Goal: Information Seeking & Learning: Learn about a topic

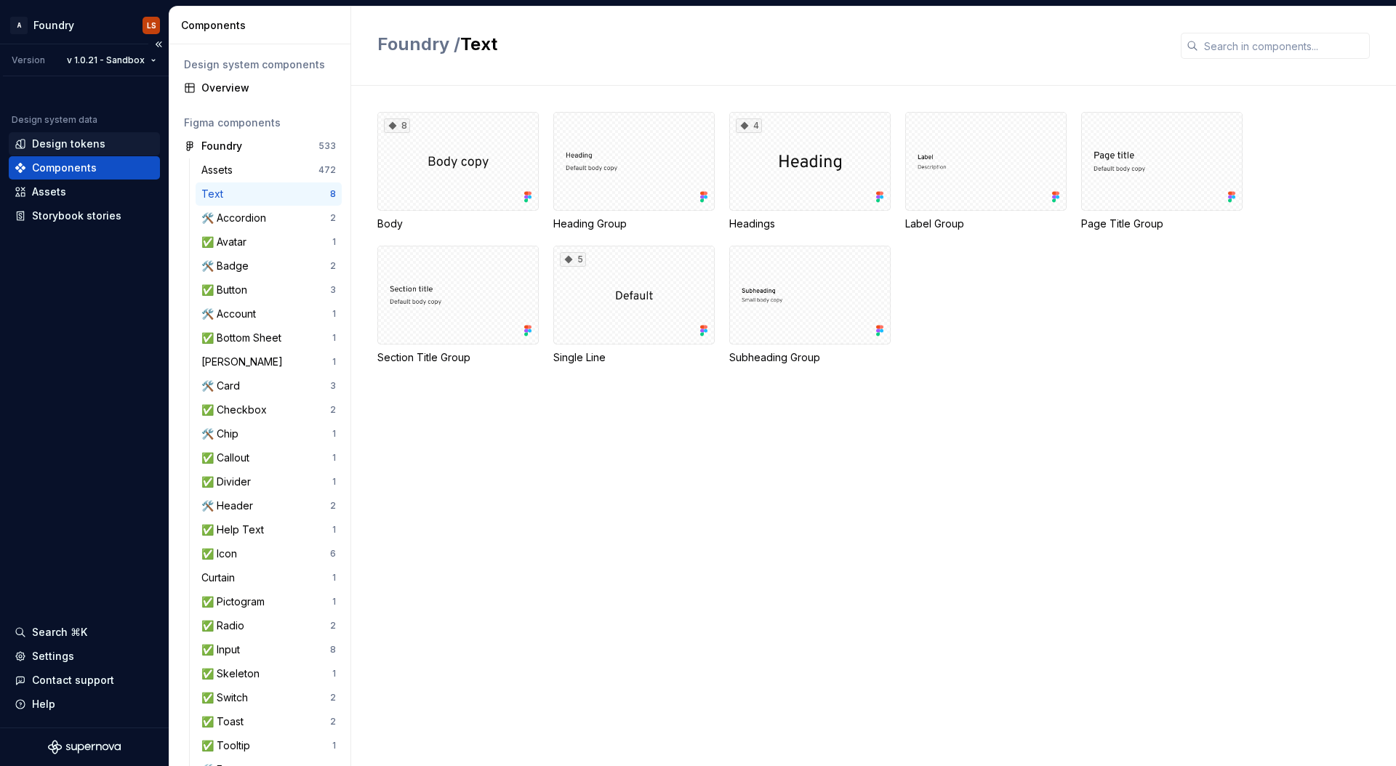
click at [71, 148] on div "Design tokens" at bounding box center [68, 144] width 73 height 15
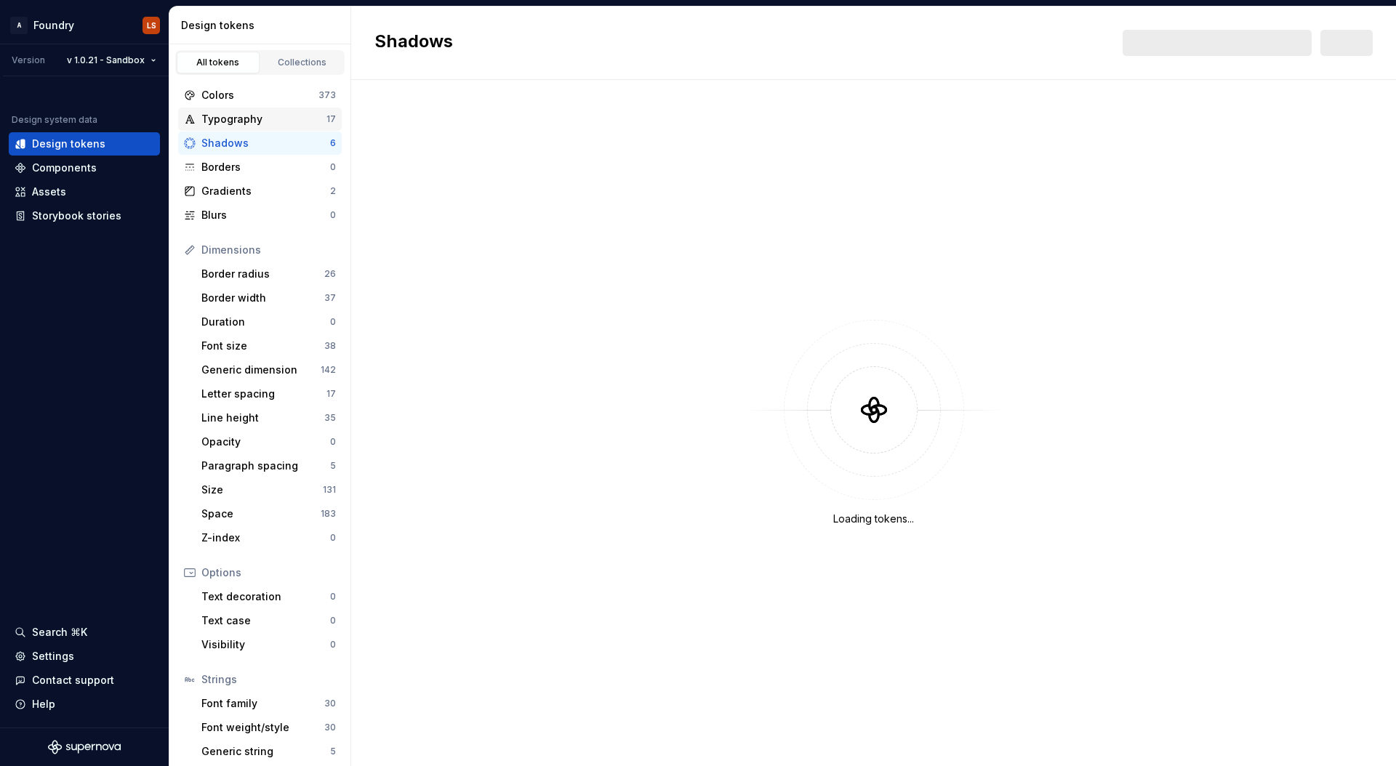
click at [230, 117] on div "Typography" at bounding box center [263, 119] width 125 height 15
click at [135, 61] on html "A Foundry LS Version v 1.0.21 - Sandbox Design system data Design tokens Compon…" at bounding box center [698, 383] width 1396 height 766
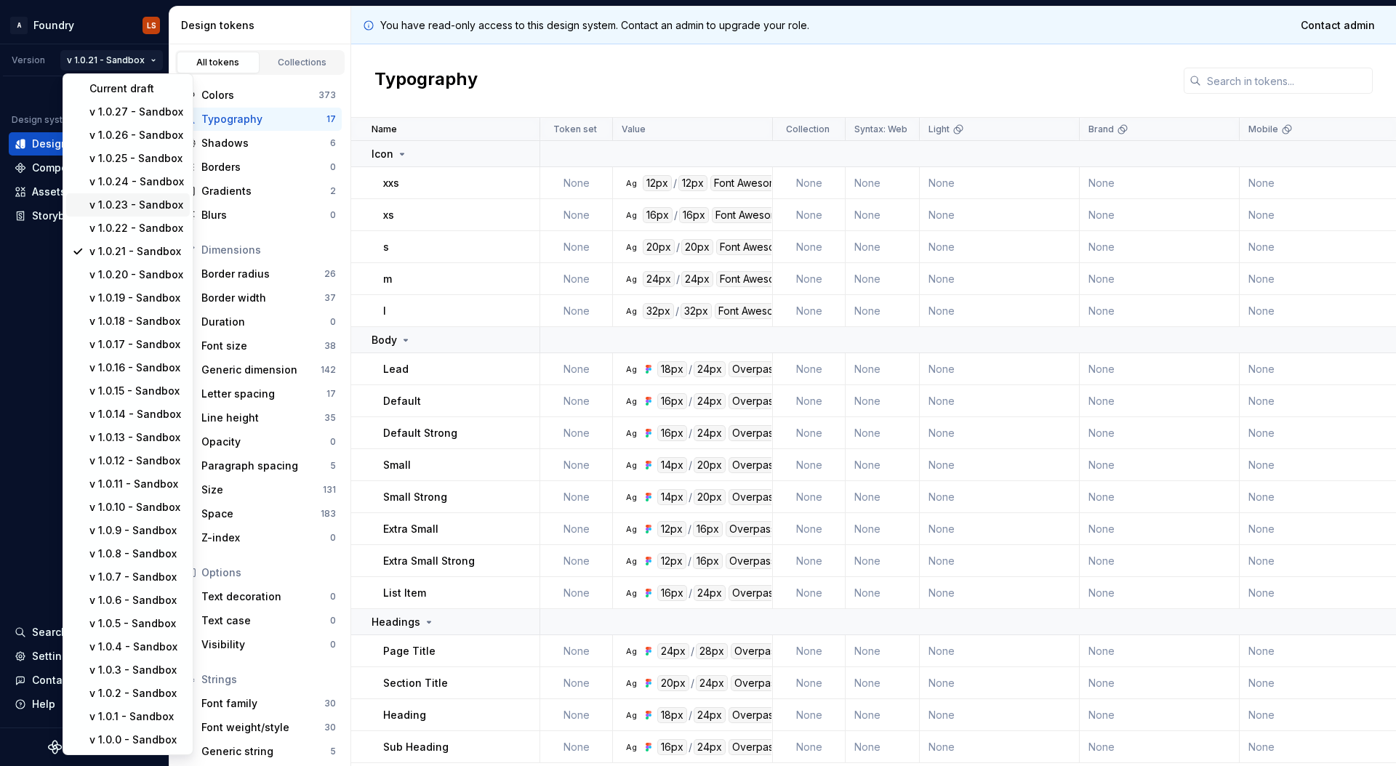
click at [137, 201] on div "v 1.0.23 - Sandbox" at bounding box center [136, 205] width 94 height 15
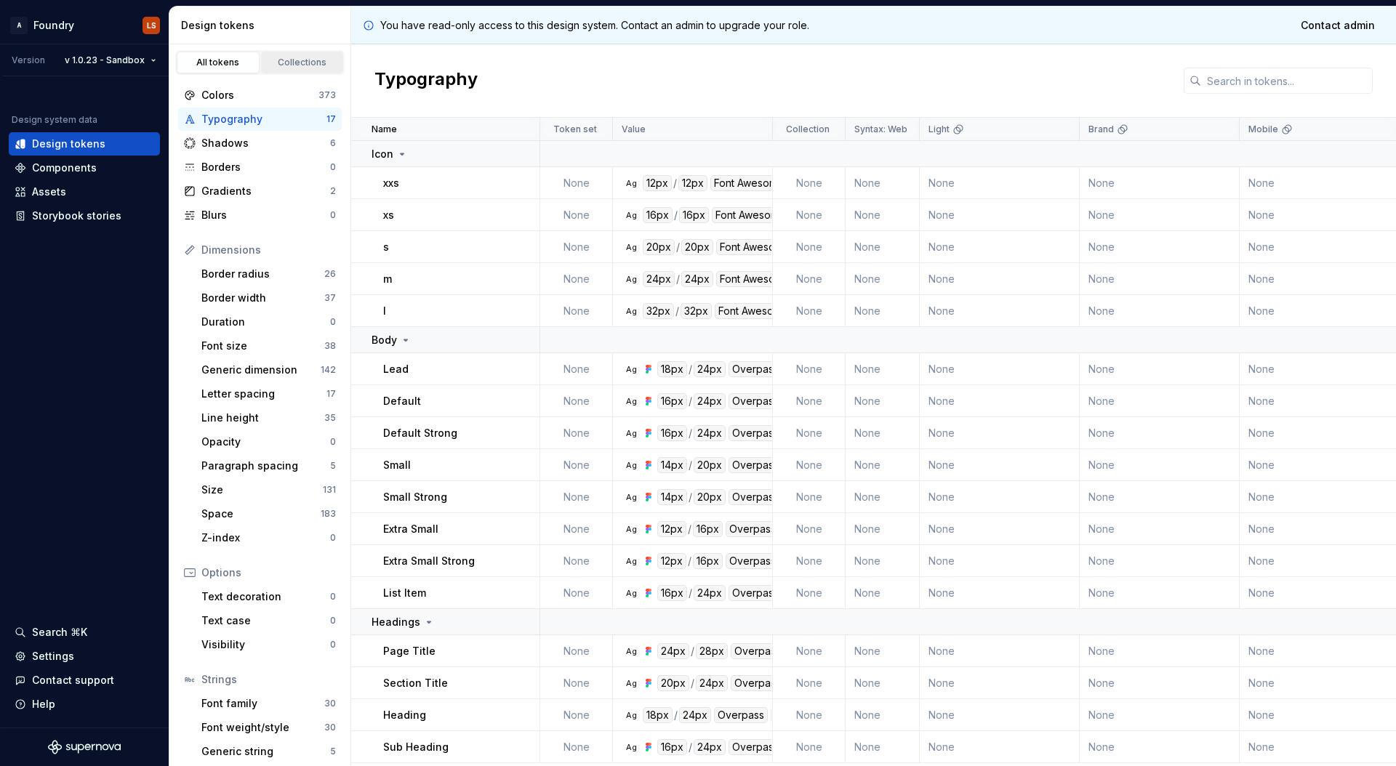
click at [279, 63] on div "Collections" at bounding box center [302, 63] width 73 height 12
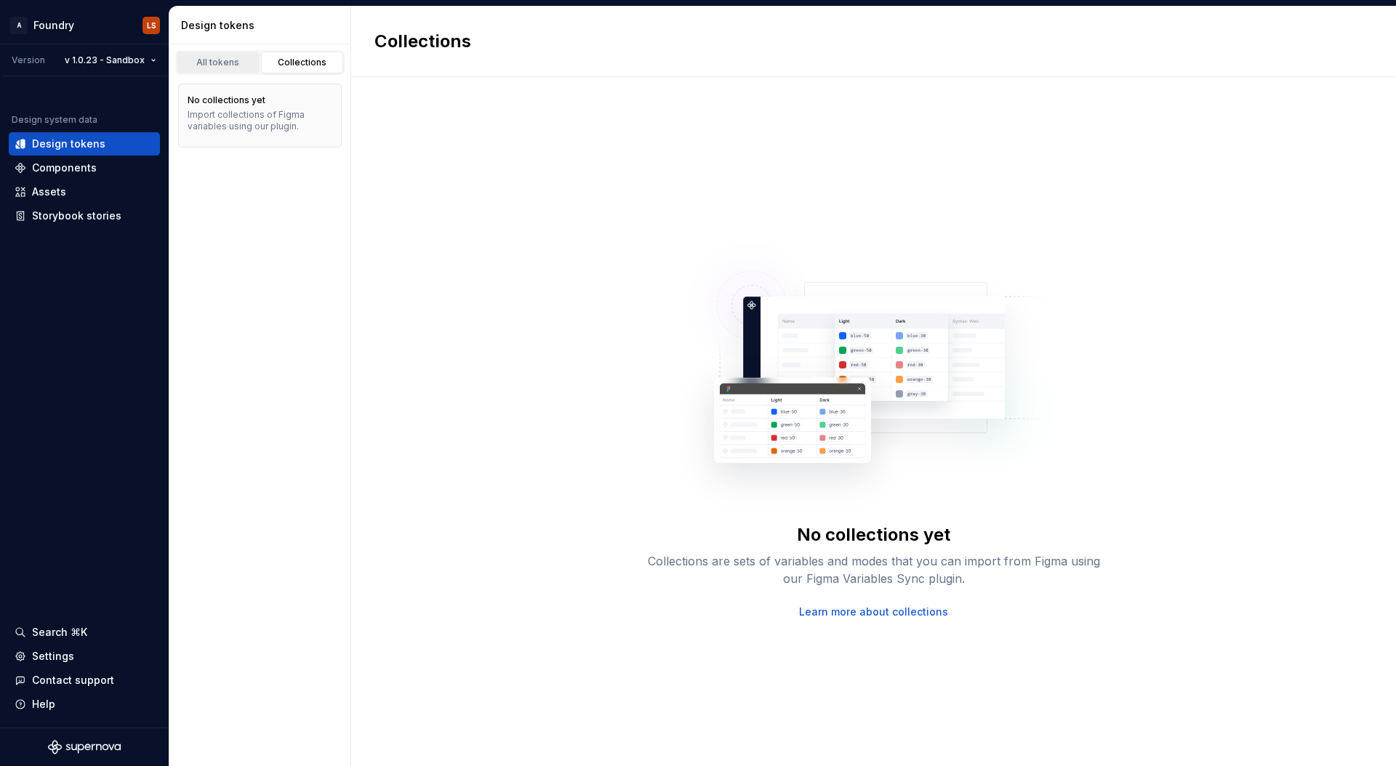
click at [221, 67] on div "All tokens" at bounding box center [218, 63] width 73 height 12
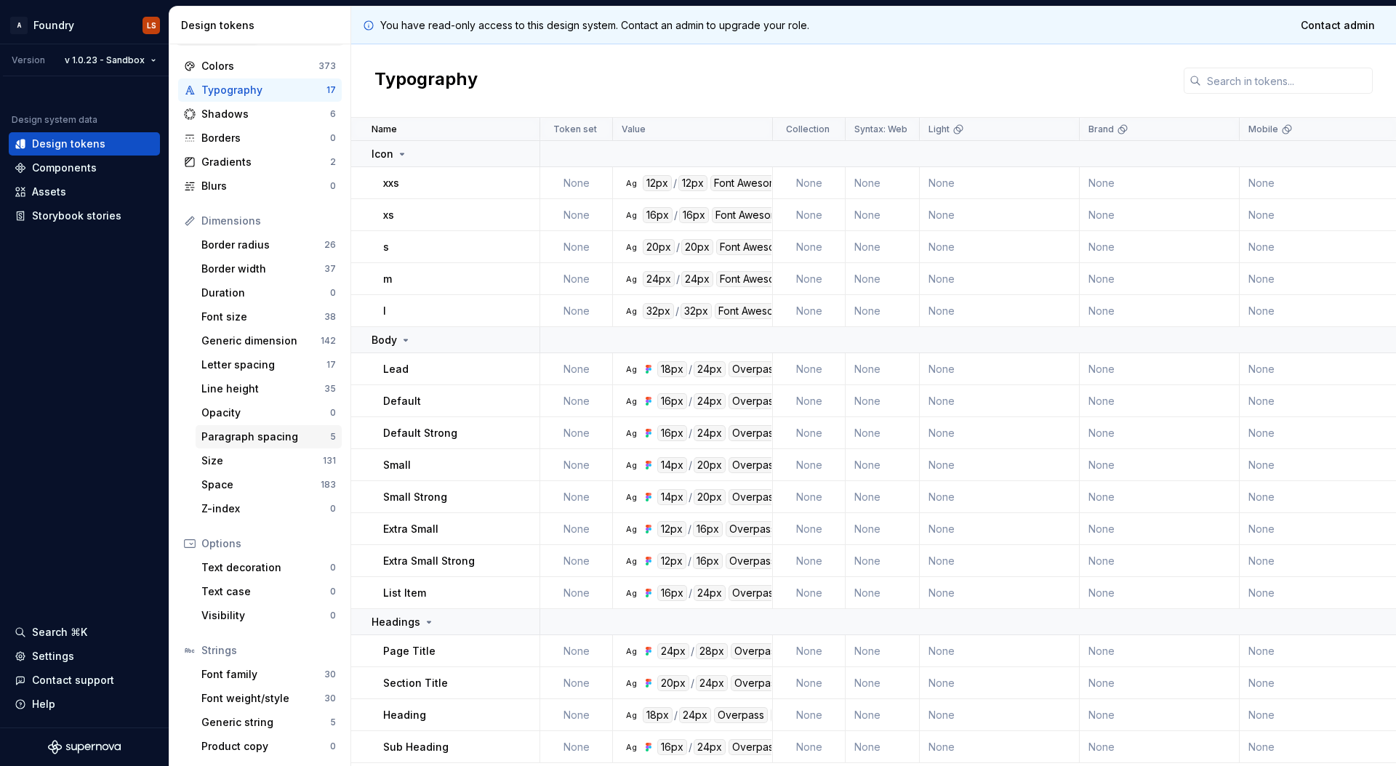
scroll to position [30, 0]
click at [76, 180] on div "Assets" at bounding box center [84, 191] width 151 height 23
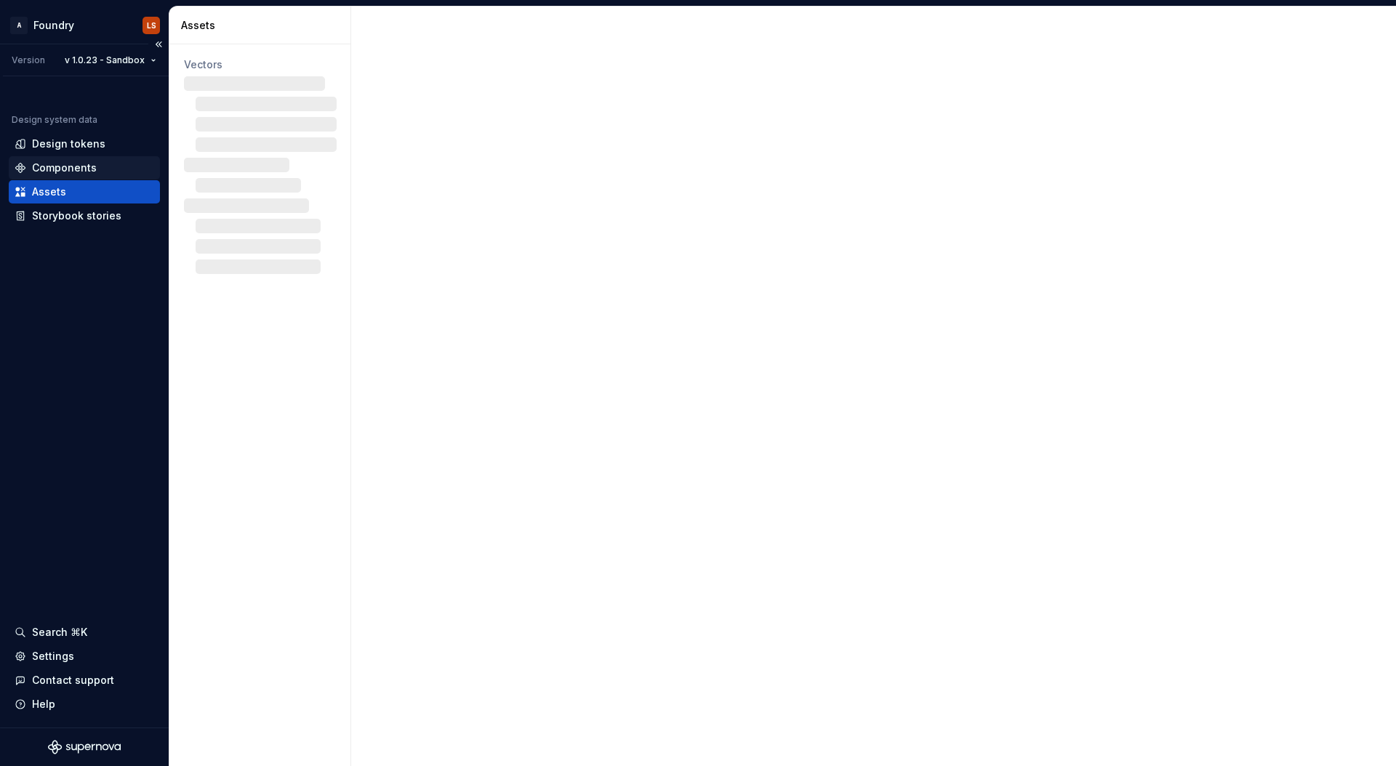
click at [76, 172] on div "Components" at bounding box center [64, 168] width 65 height 15
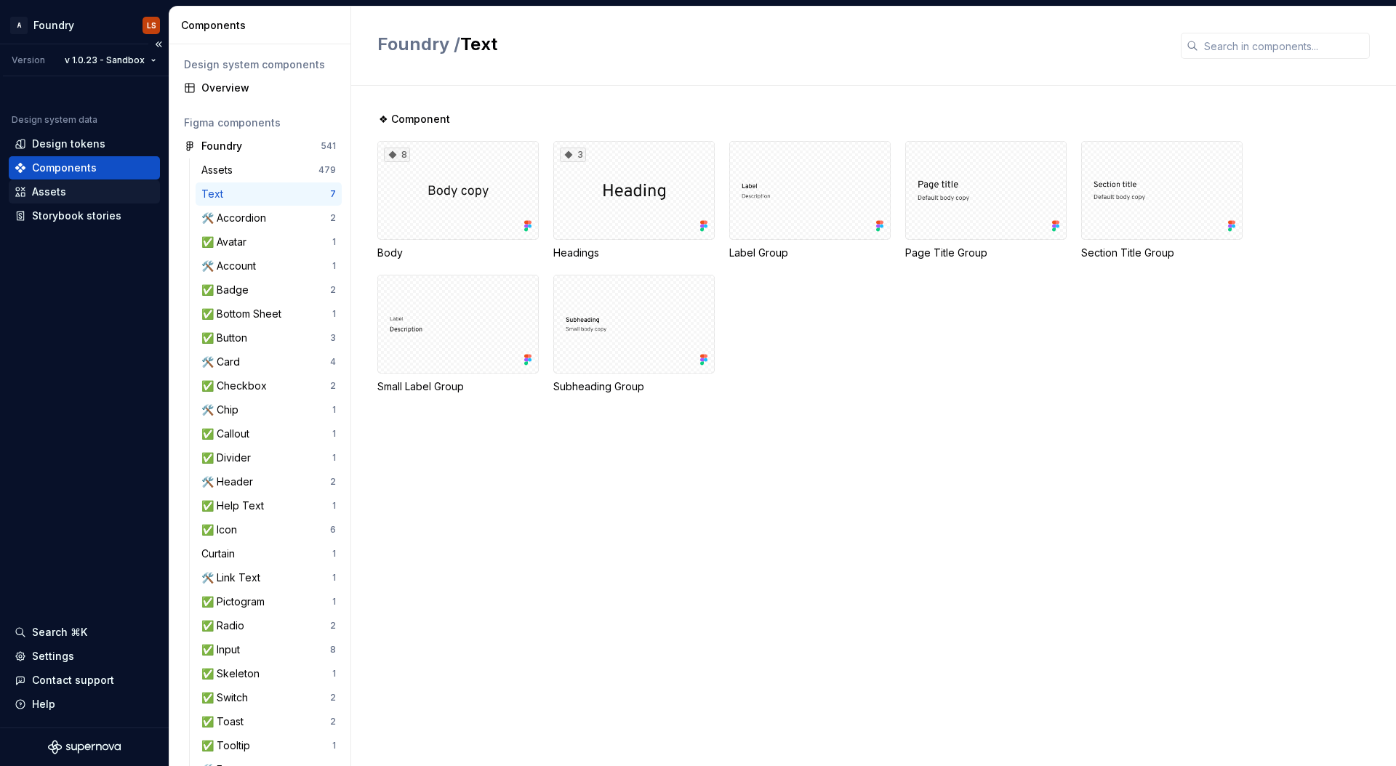
click at [90, 188] on div "Assets" at bounding box center [85, 192] width 140 height 15
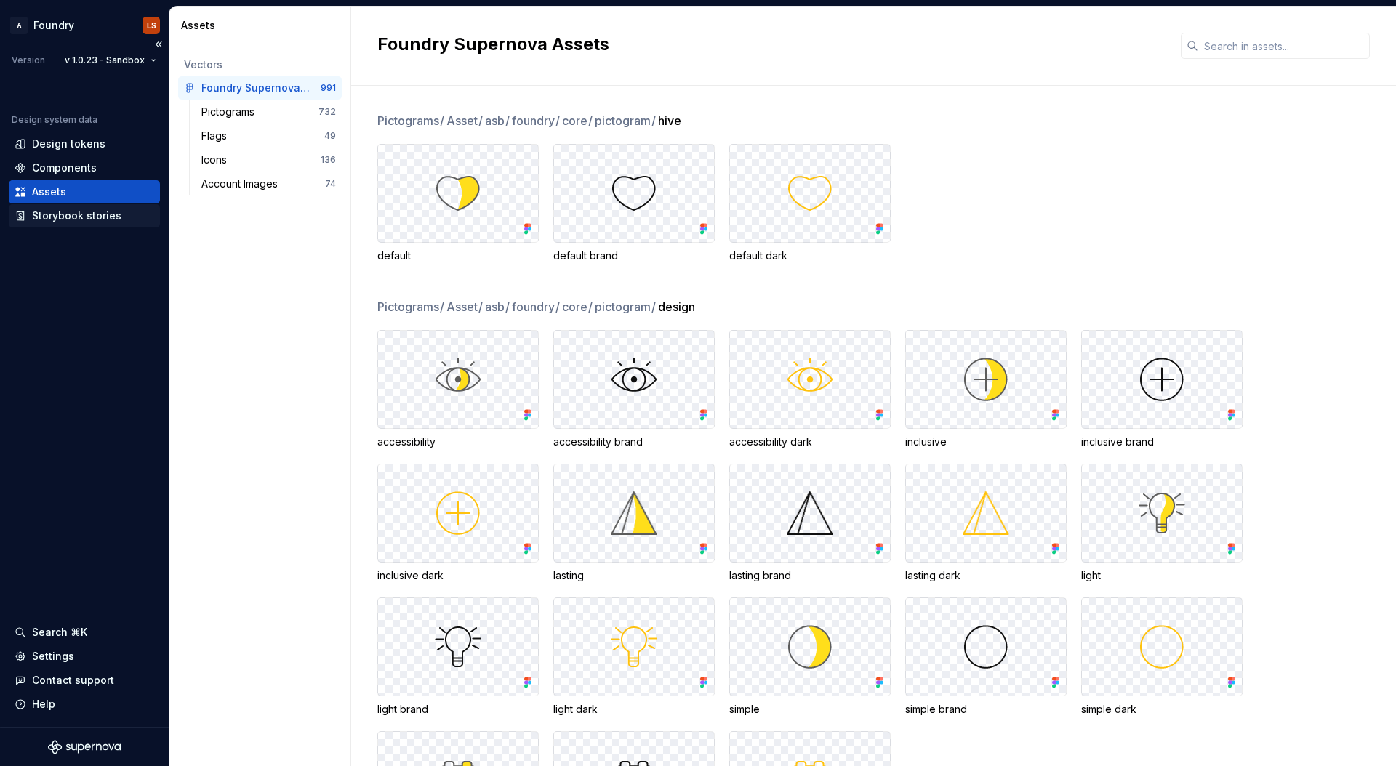
click at [105, 214] on div "Storybook stories" at bounding box center [76, 216] width 89 height 15
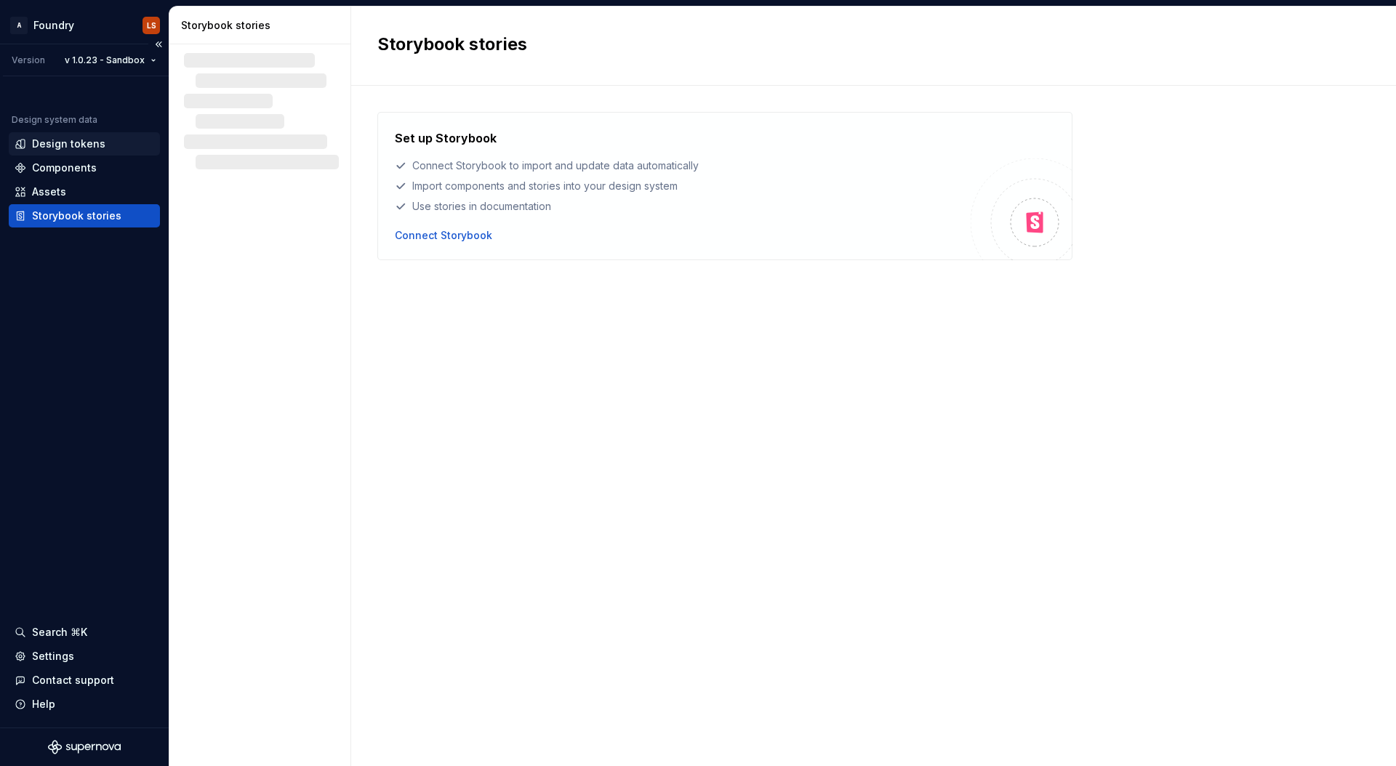
click at [92, 140] on div "Design tokens" at bounding box center [68, 144] width 73 height 15
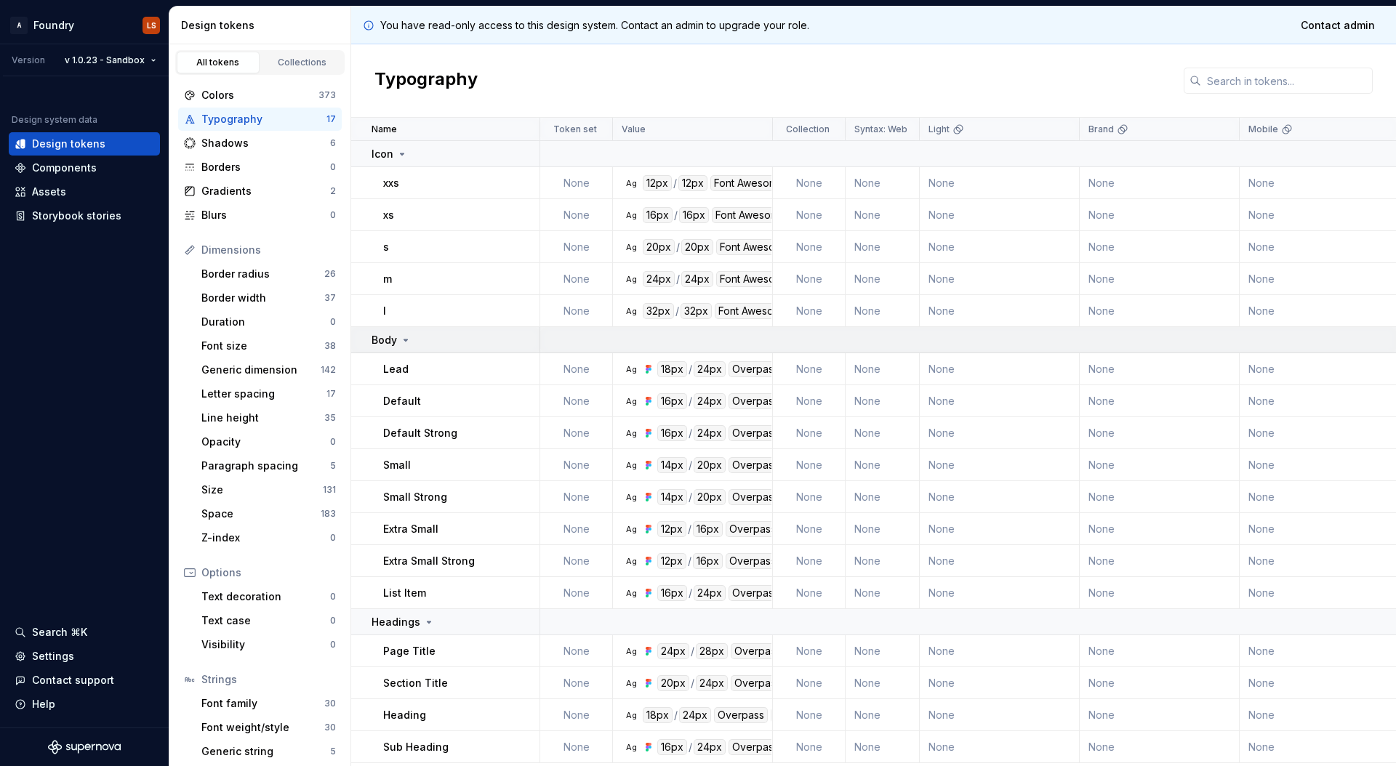
scroll to position [5, 0]
click at [251, 345] on div "Font size" at bounding box center [262, 346] width 123 height 15
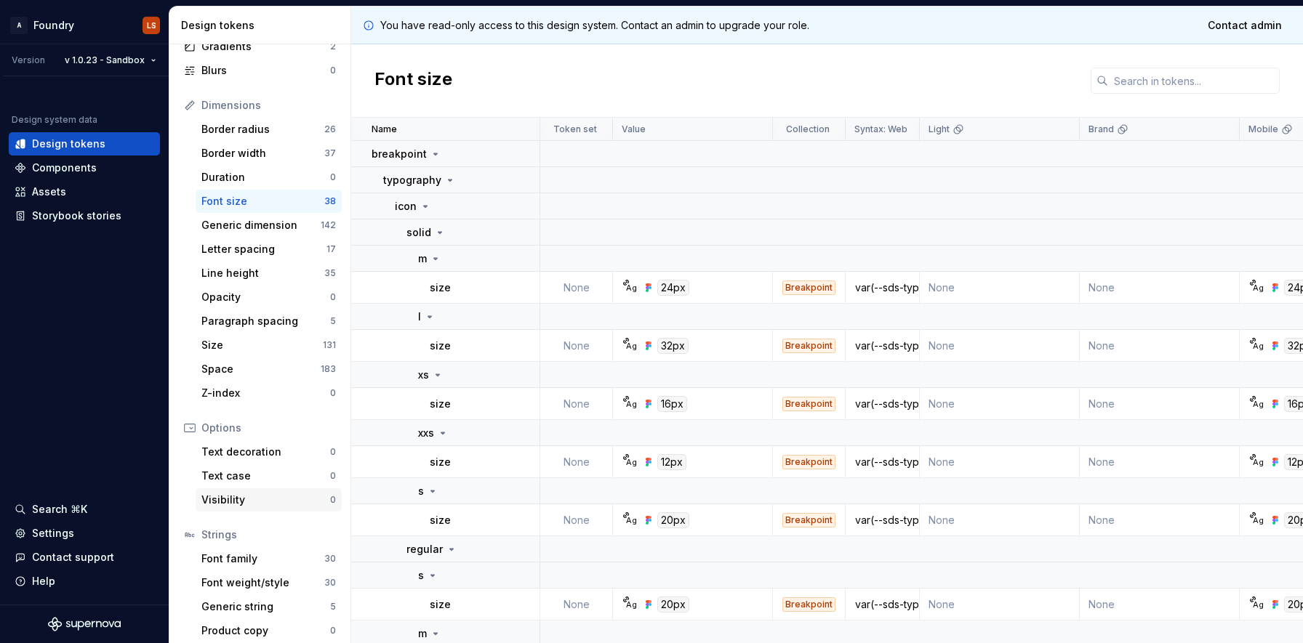
scroll to position [153, 0]
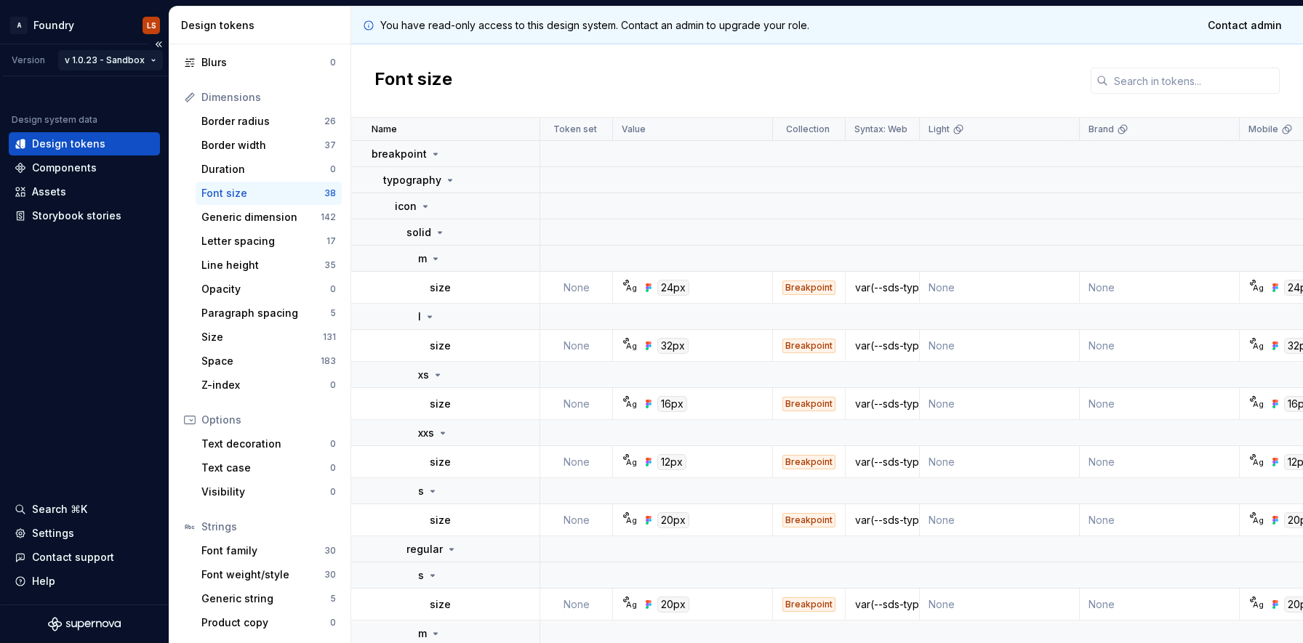
click at [113, 65] on html "A Foundry LS Version v 1.0.23 - Sandbox Design system data Design tokens Compon…" at bounding box center [651, 321] width 1303 height 643
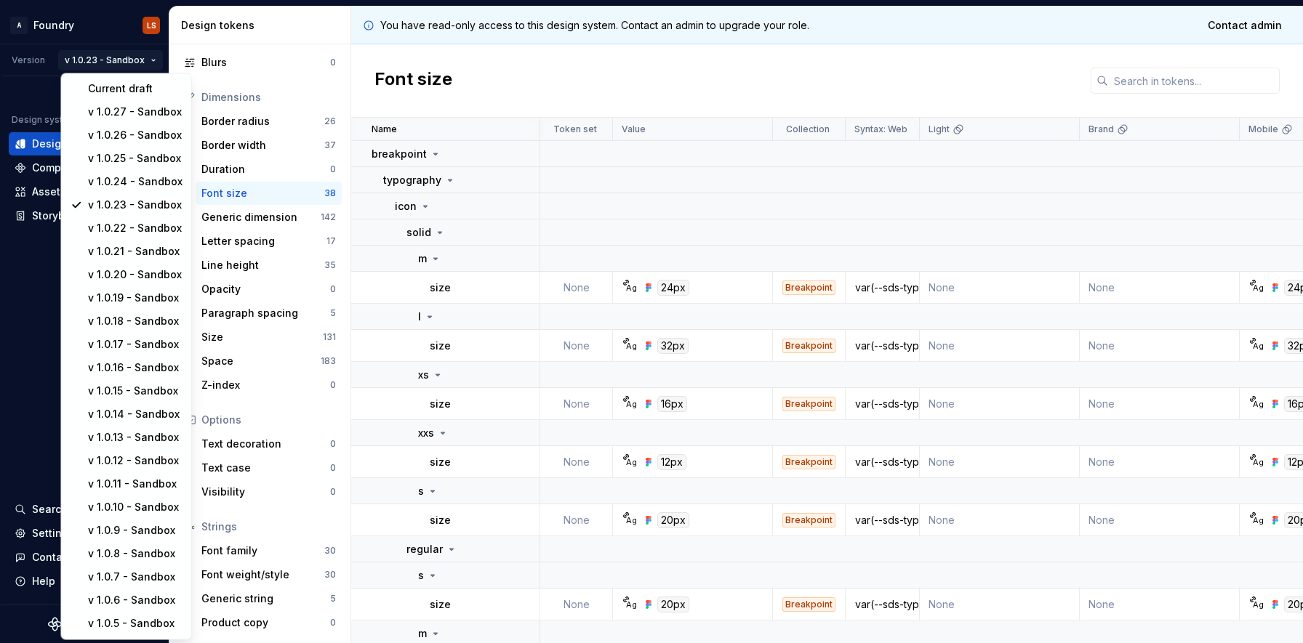
click at [478, 75] on html "A Foundry LS Version v 1.0.23 - Sandbox Design system data Design tokens Compon…" at bounding box center [651, 321] width 1303 height 643
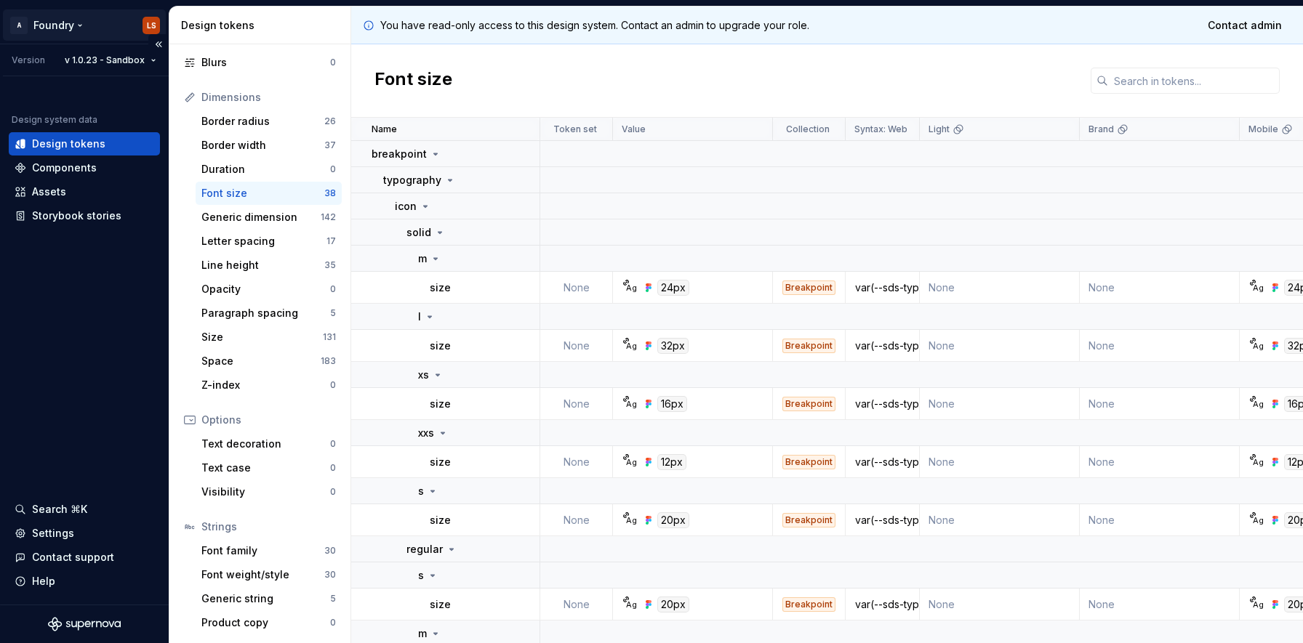
click at [64, 25] on html "A Foundry LS Version v 1.0.23 - Sandbox Design system data Design tokens Compon…" at bounding box center [651, 321] width 1303 height 643
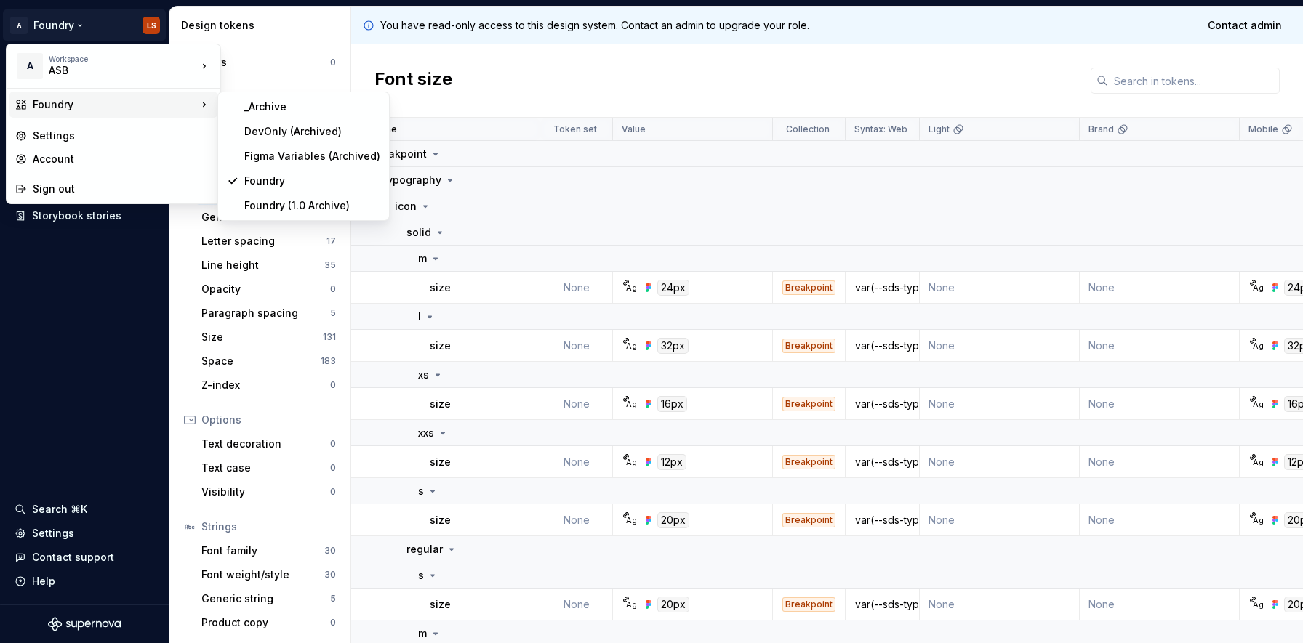
click at [480, 81] on html "A Foundry LS Version v 1.0.23 - Sandbox Design system data Design tokens Compon…" at bounding box center [651, 321] width 1303 height 643
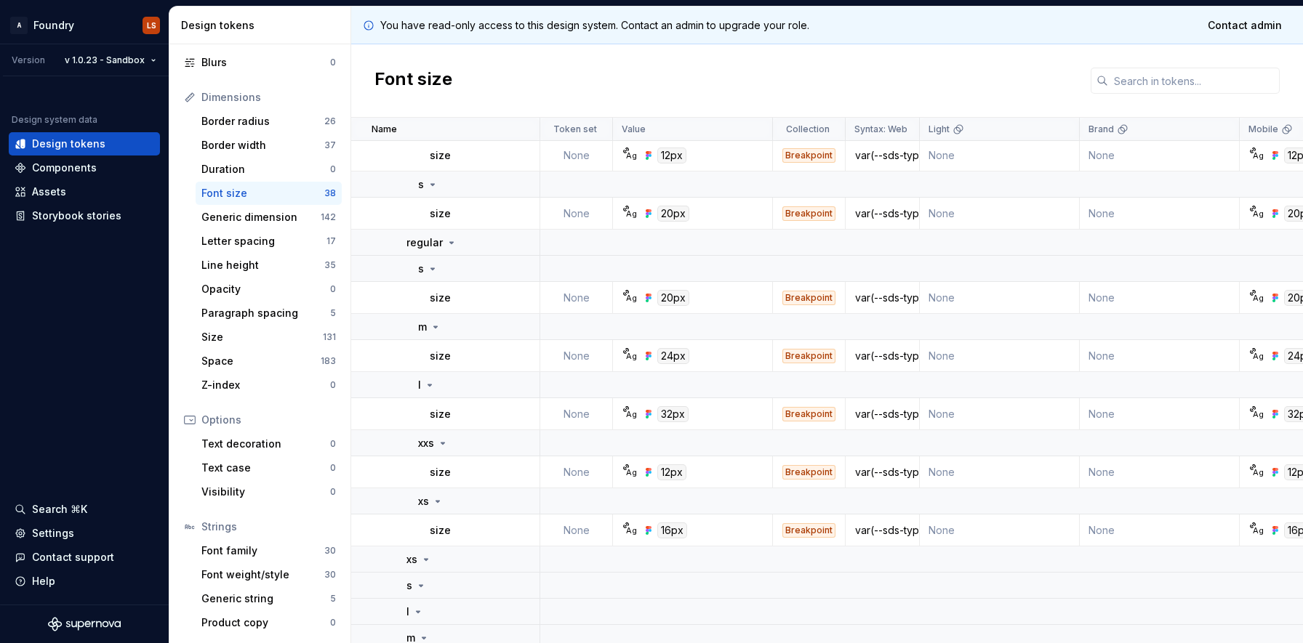
scroll to position [0, 0]
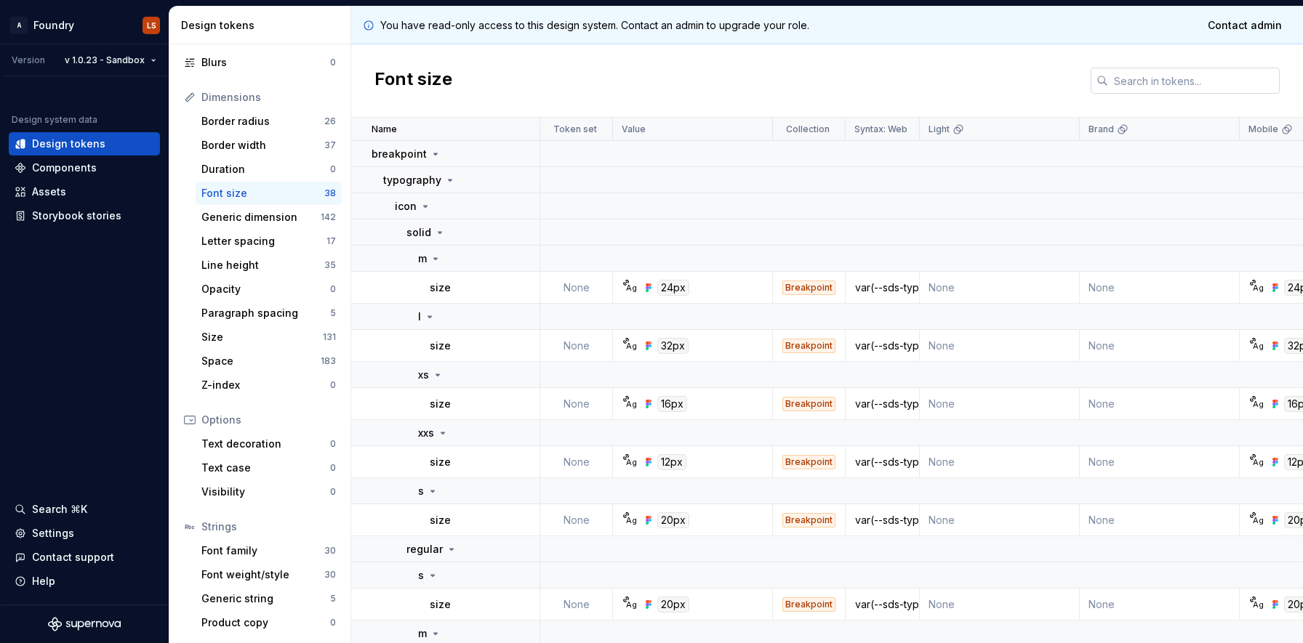
click at [1142, 78] on input "text" at bounding box center [1194, 81] width 172 height 26
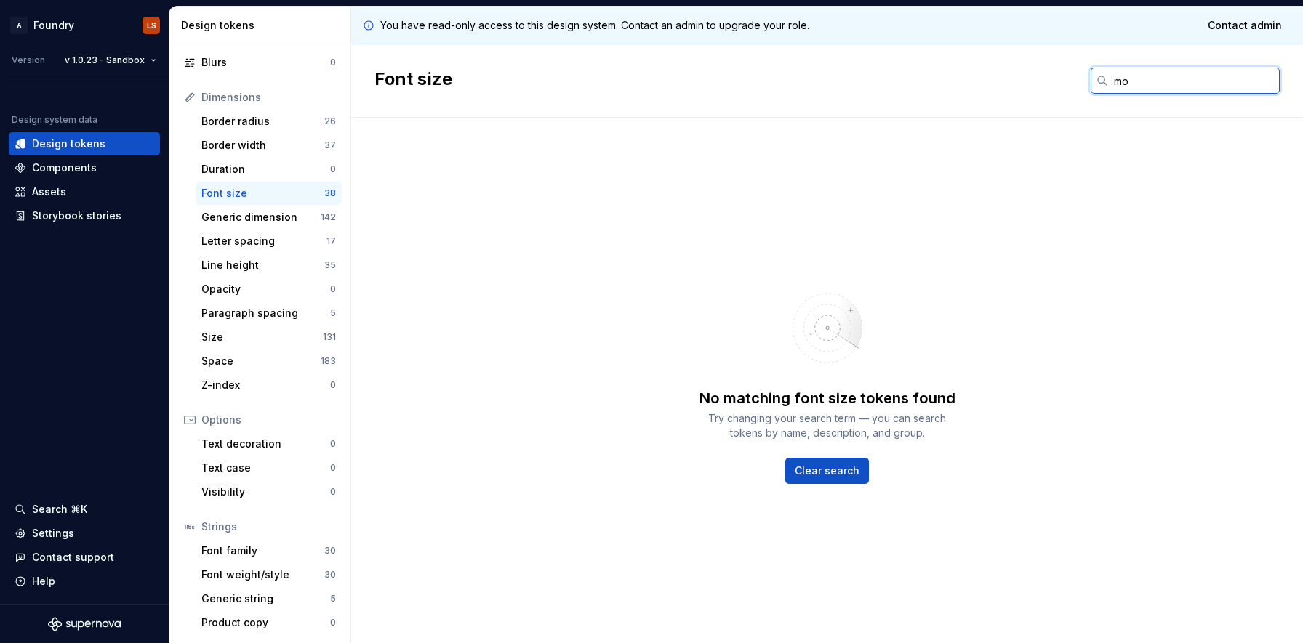
type input "m"
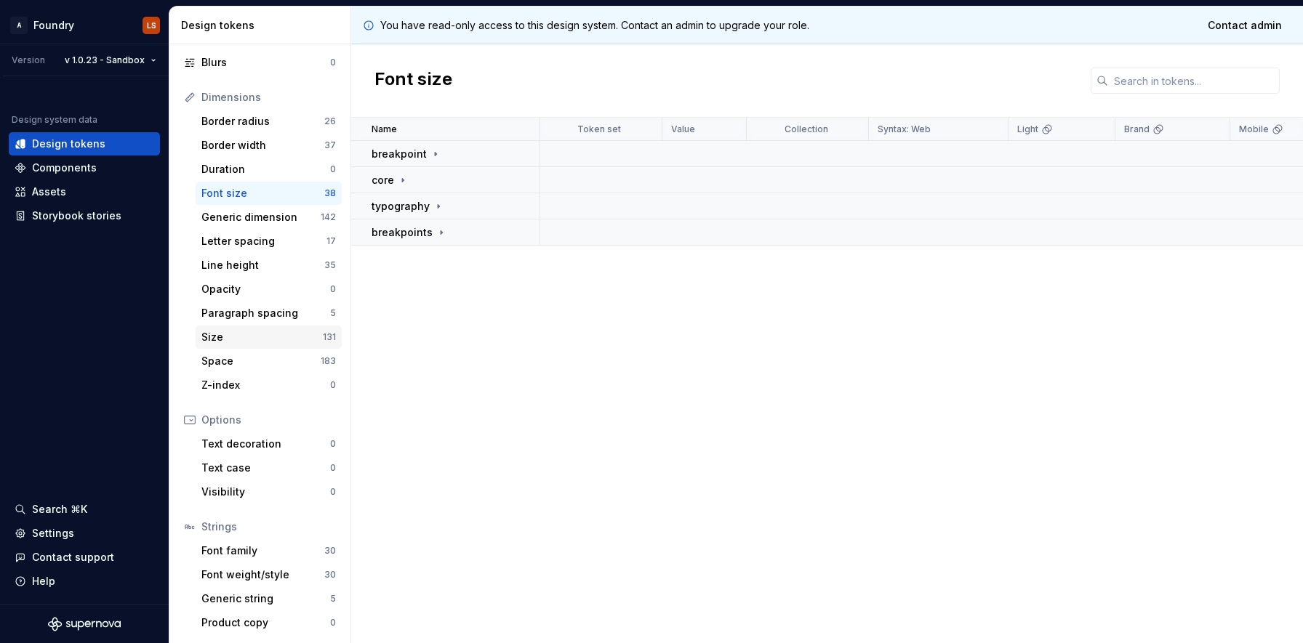
click at [222, 335] on div "Size" at bounding box center [261, 337] width 121 height 15
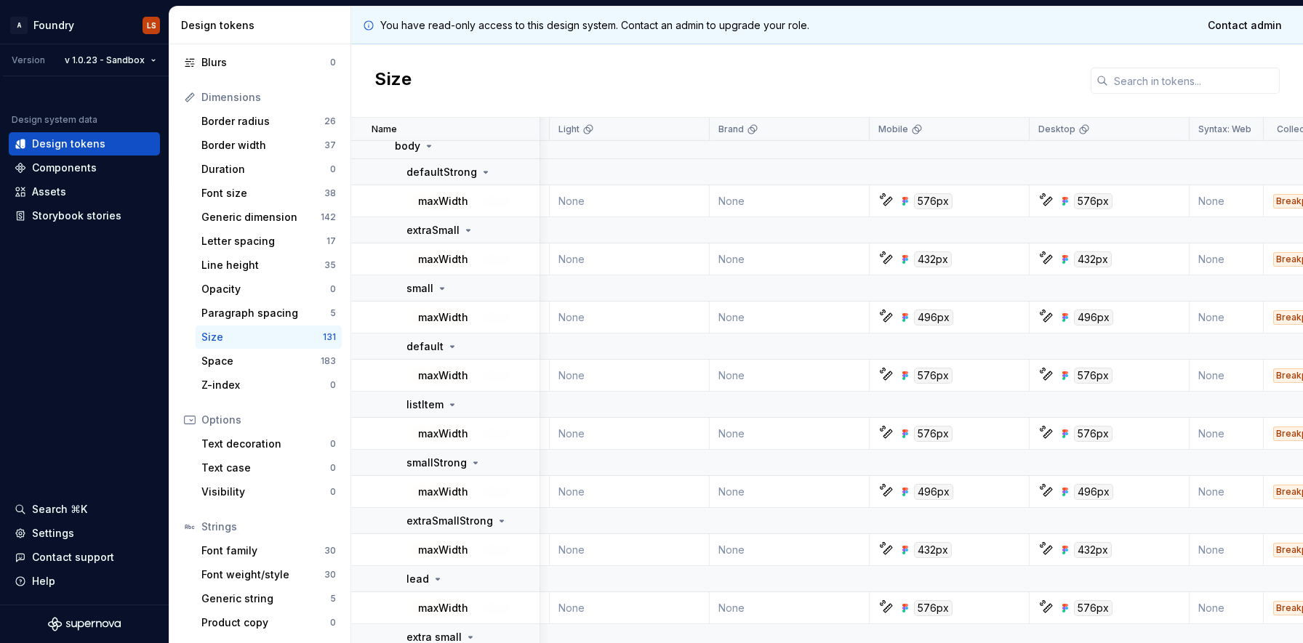
scroll to position [528, 370]
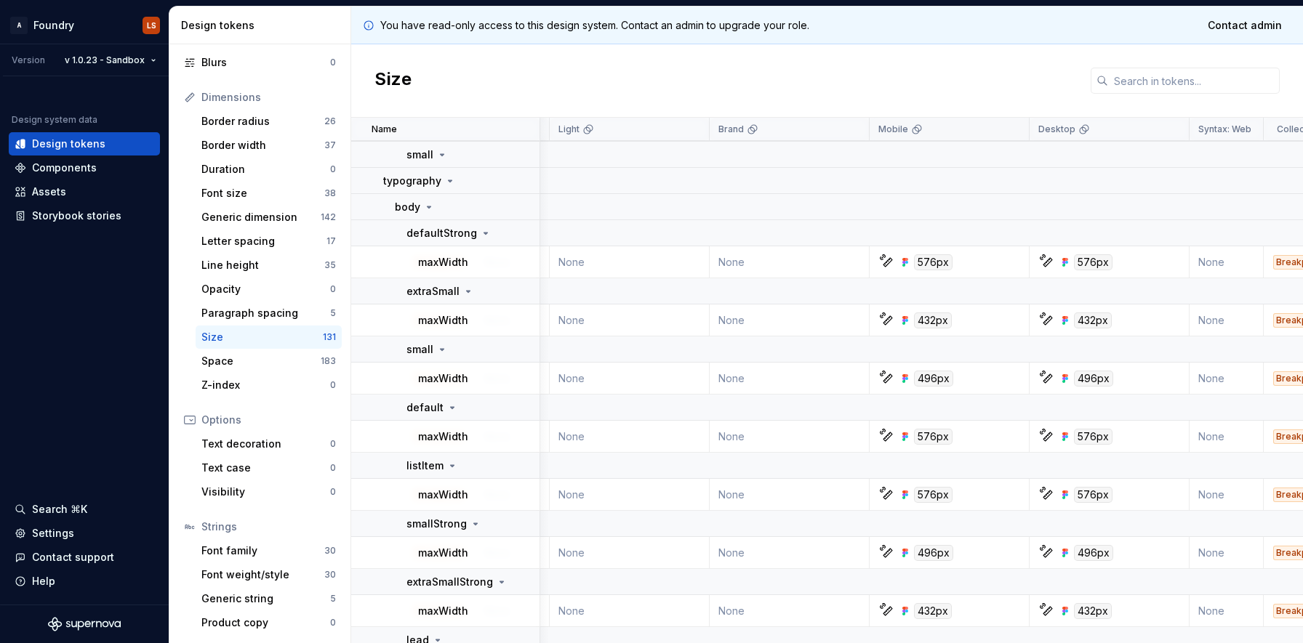
click at [898, 126] on p "Mobile" at bounding box center [893, 130] width 30 height 12
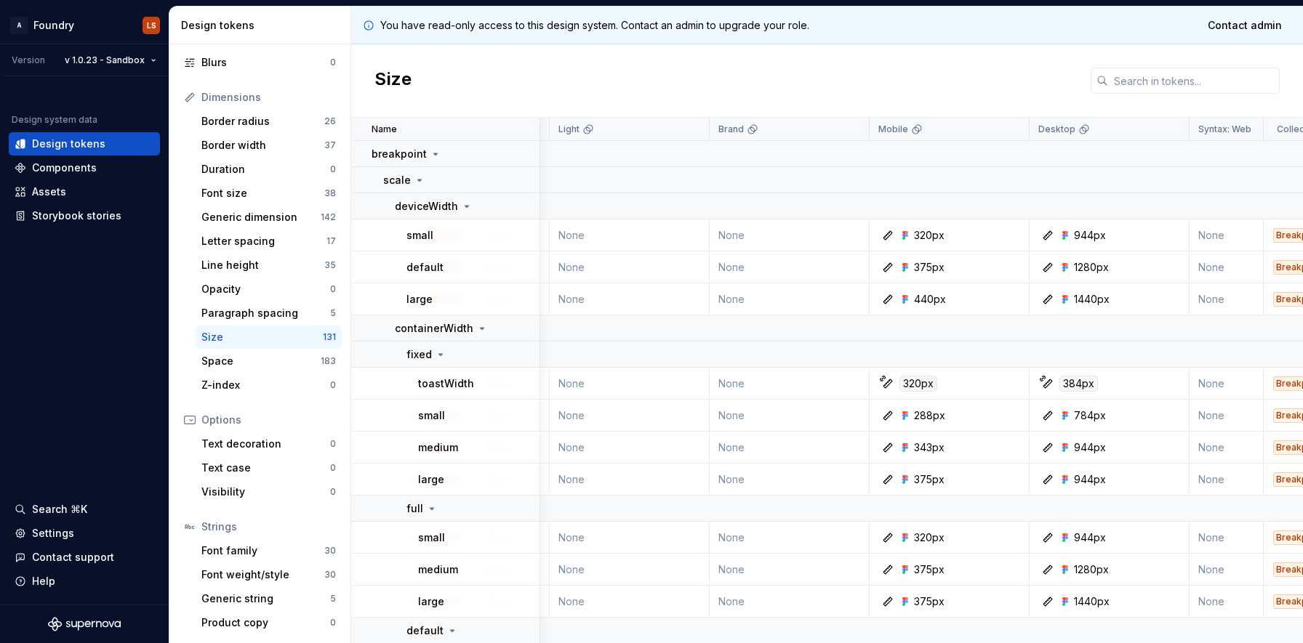
click at [443, 380] on p "toastWidth" at bounding box center [446, 384] width 56 height 15
copy p "toastWidth"
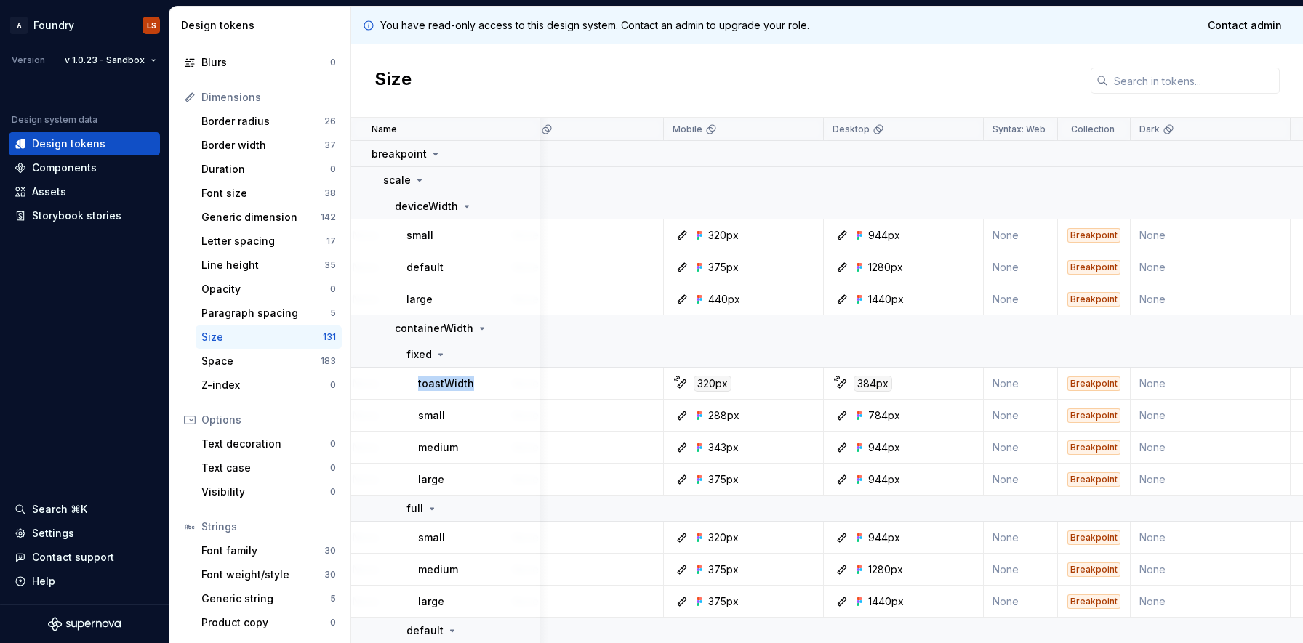
scroll to position [0, 579]
click at [691, 414] on icon at bounding box center [696, 416] width 12 height 12
click at [696, 414] on icon at bounding box center [697, 415] width 3 height 3
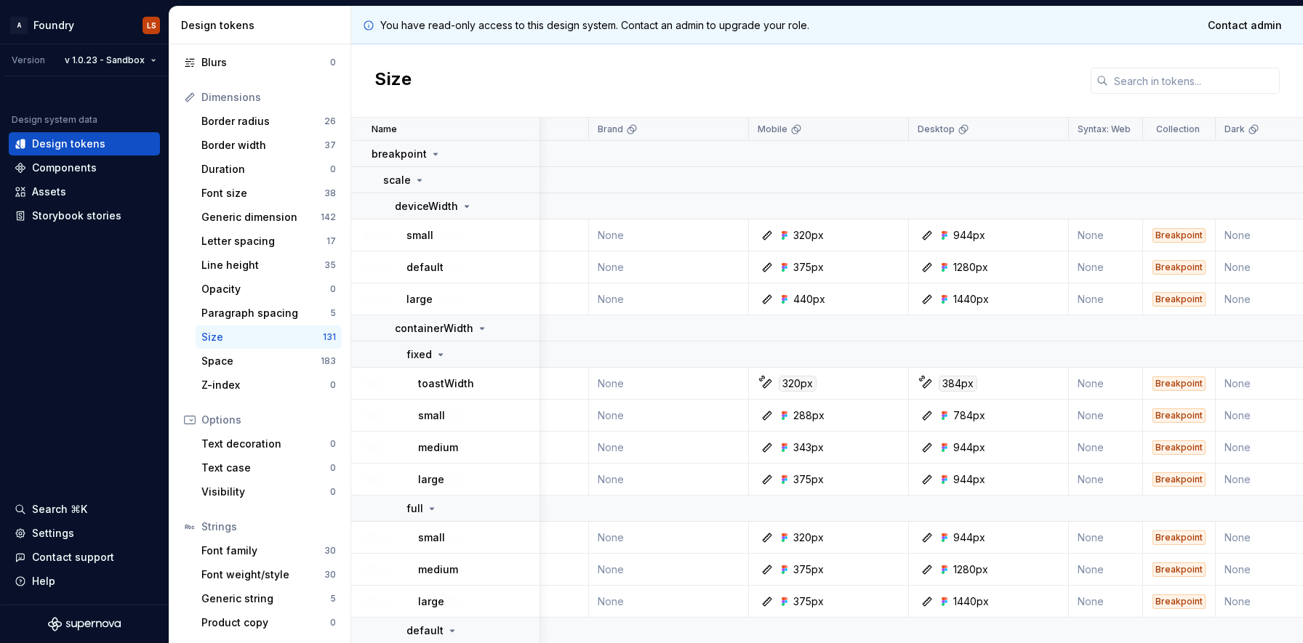
scroll to position [0, 485]
click at [250, 363] on div "Space" at bounding box center [260, 361] width 119 height 15
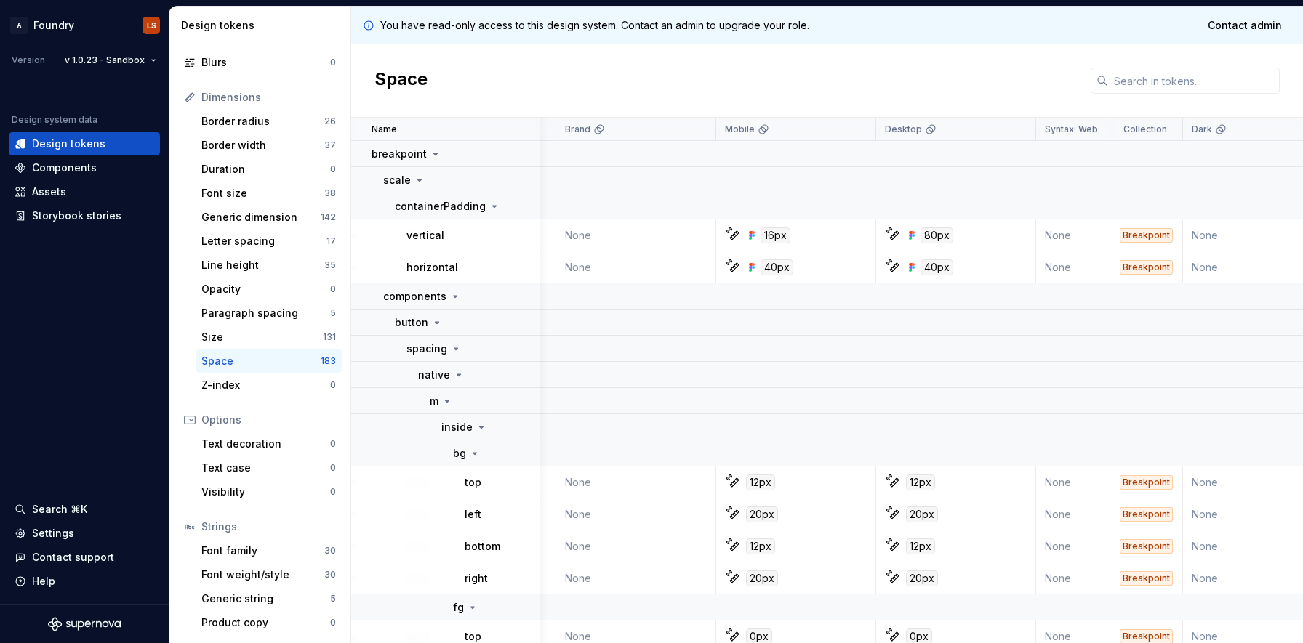
scroll to position [0, 635]
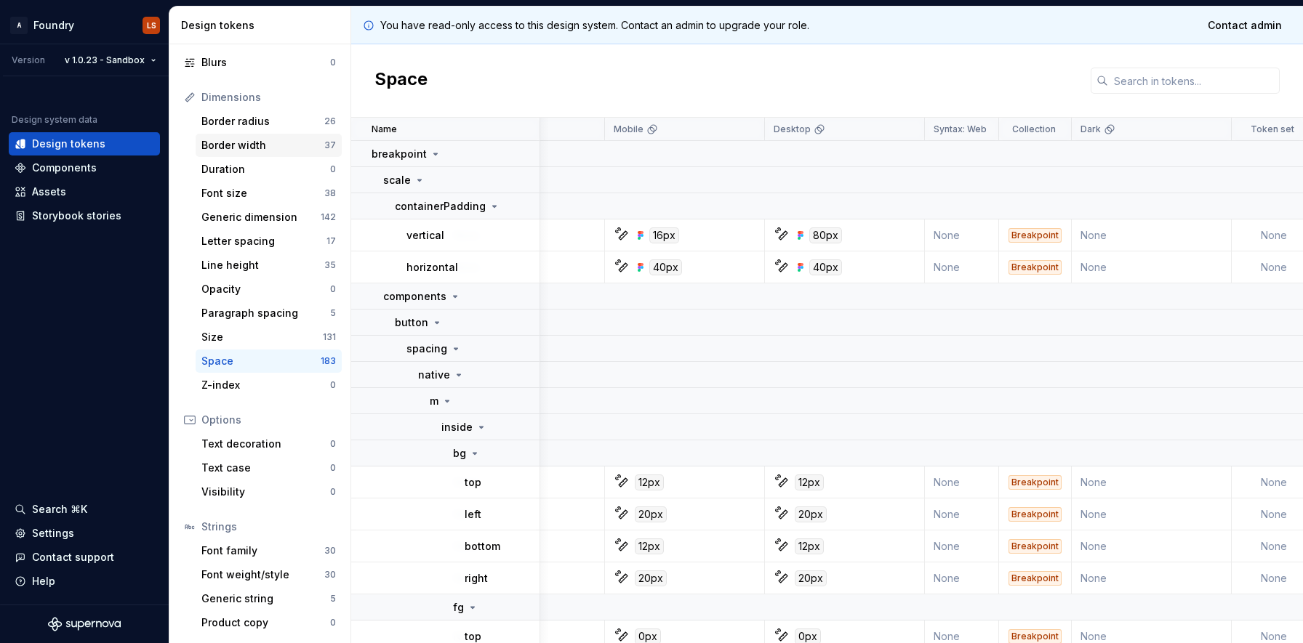
click at [249, 145] on div "Border width" at bounding box center [262, 145] width 123 height 15
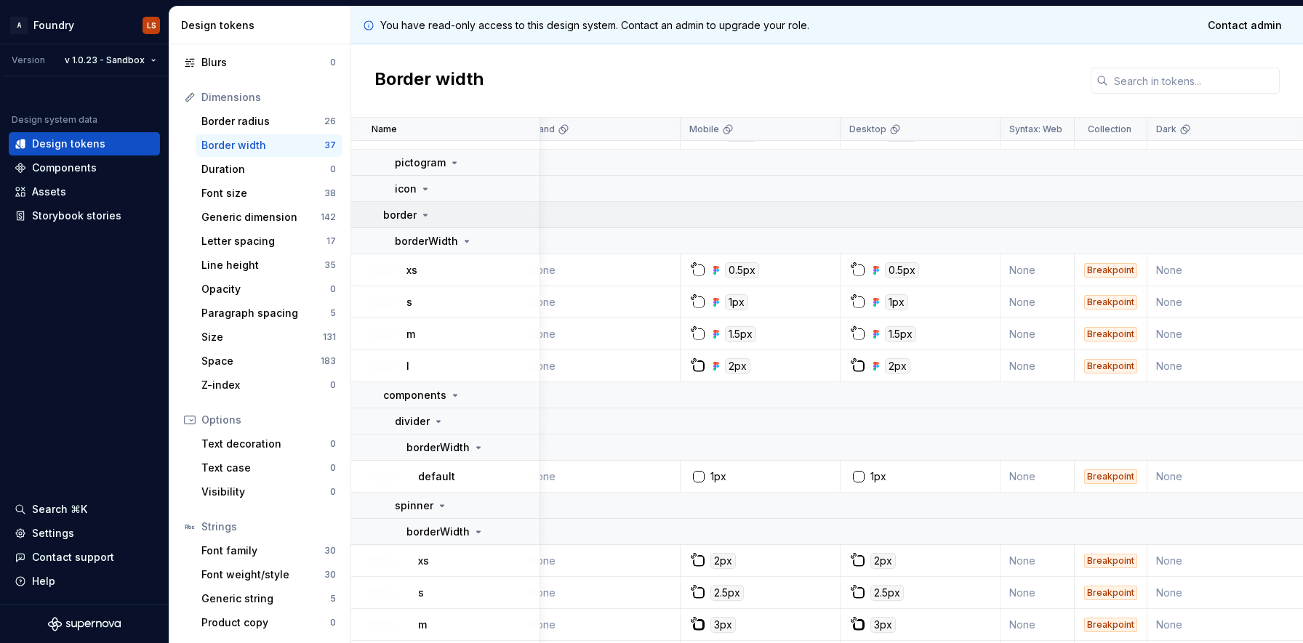
scroll to position [0, 559]
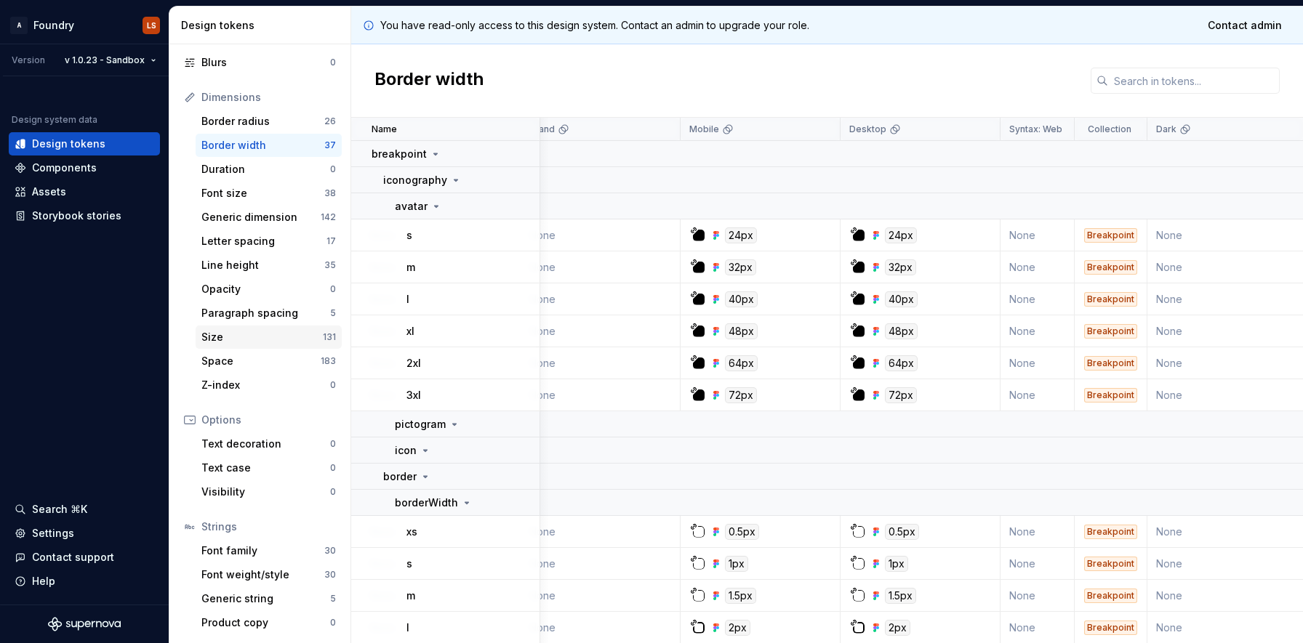
click at [216, 330] on div "Size" at bounding box center [261, 337] width 121 height 15
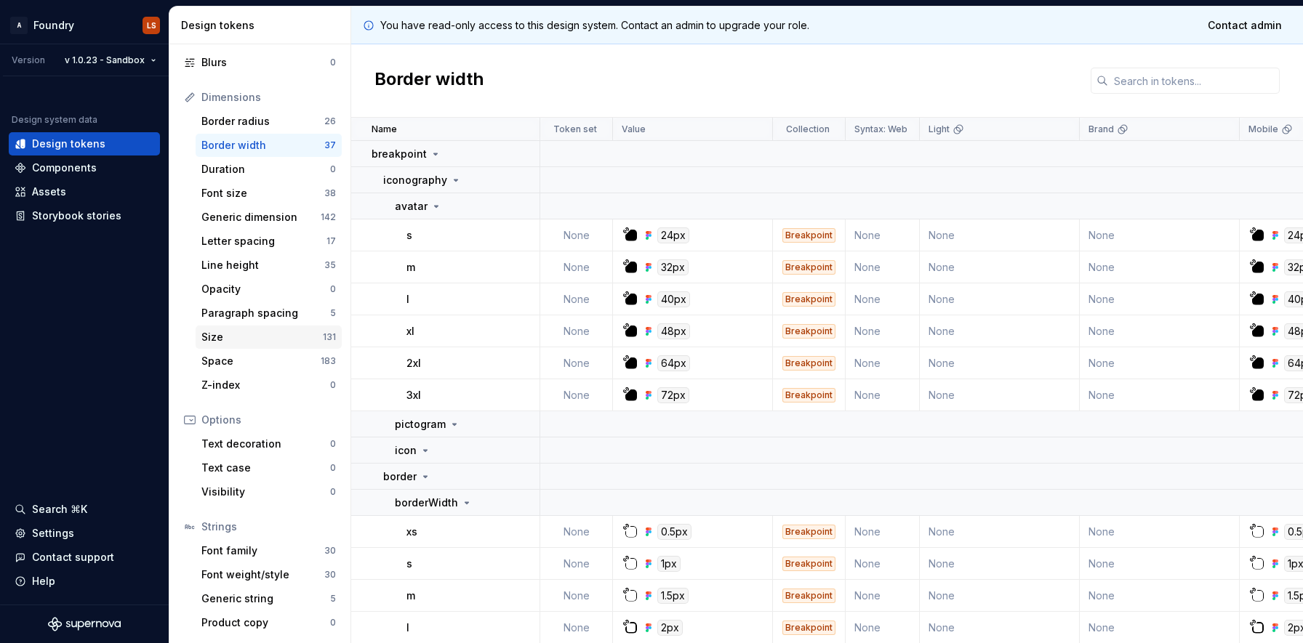
click at [221, 334] on div "Size" at bounding box center [261, 337] width 121 height 15
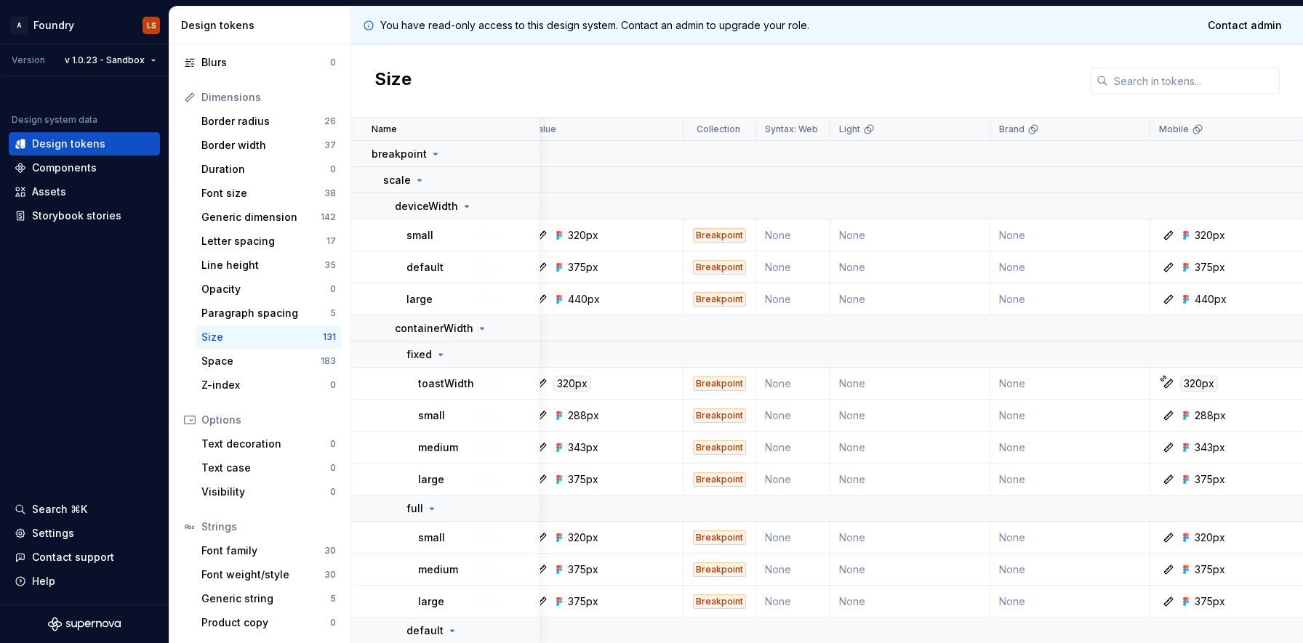
scroll to position [0, 71]
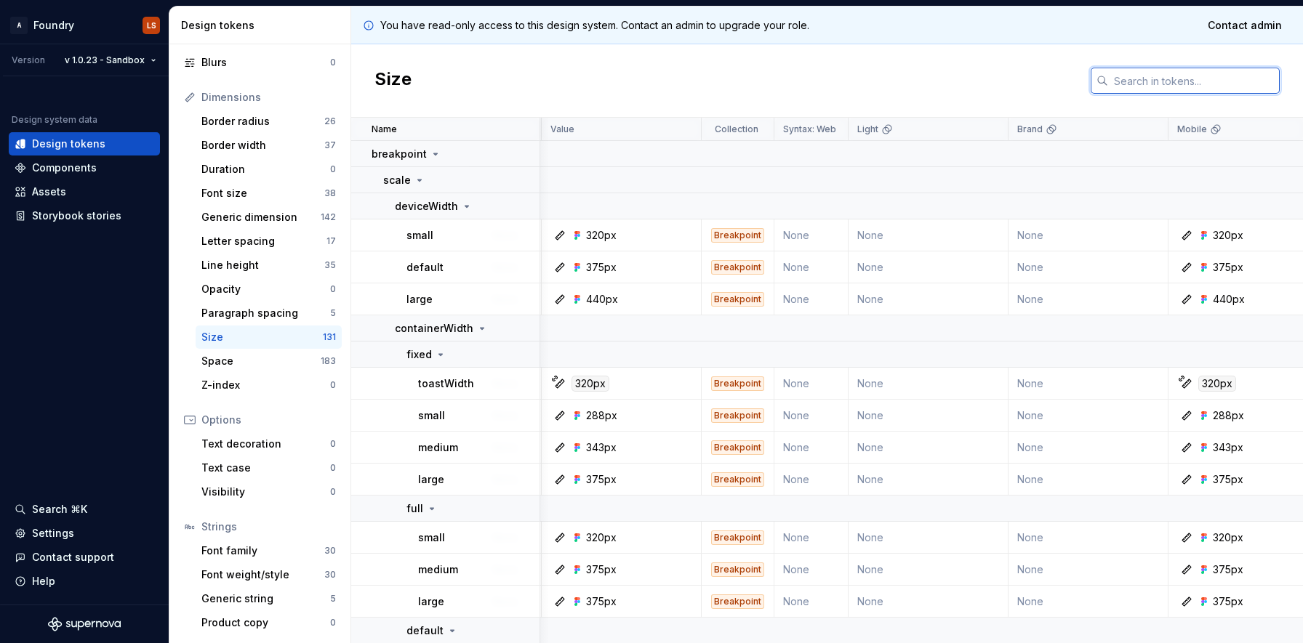
click at [1130, 86] on input "text" at bounding box center [1194, 81] width 172 height 26
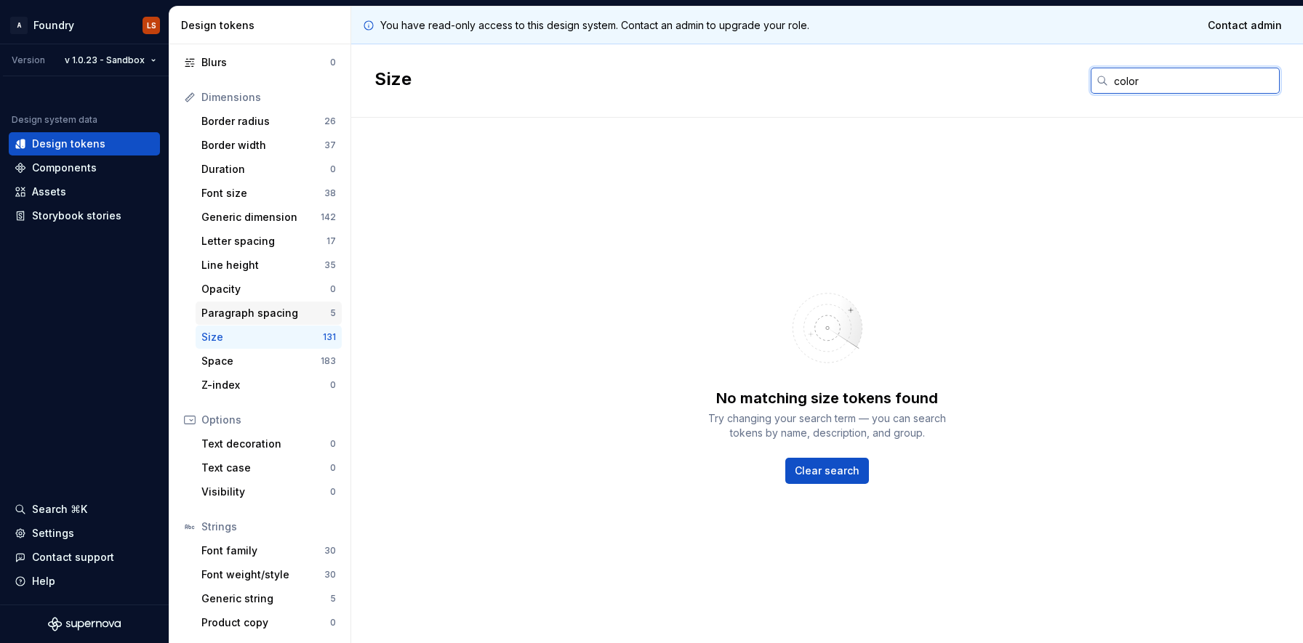
scroll to position [0, 0]
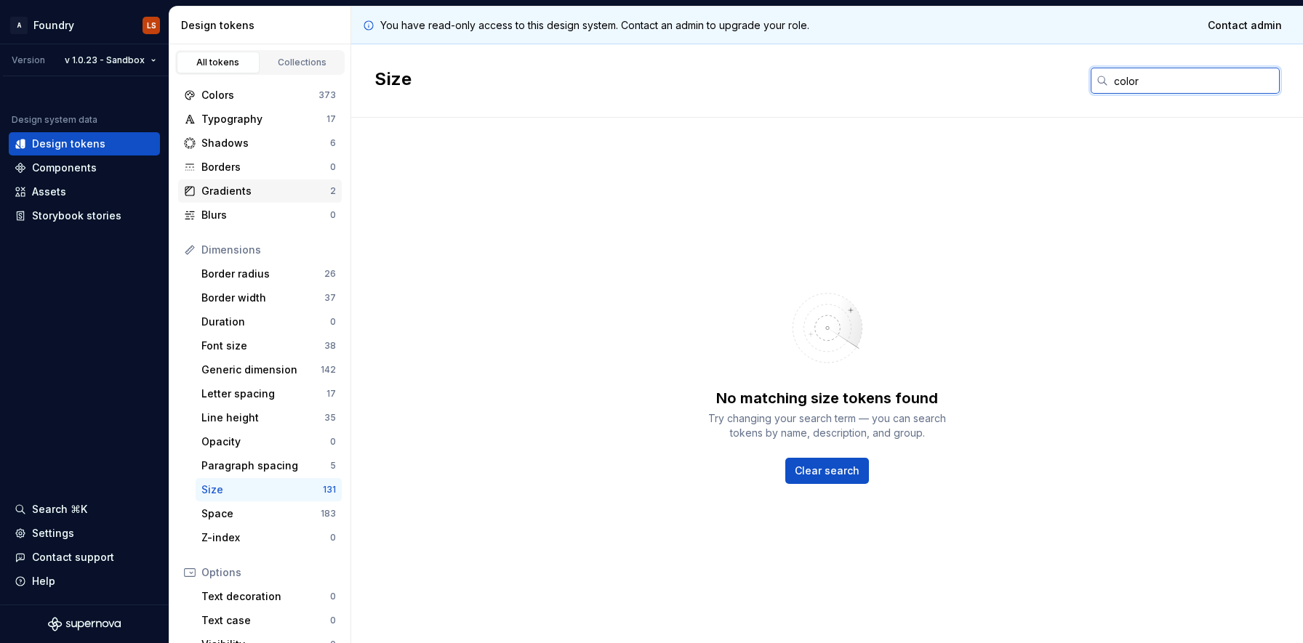
type input "color"
click at [207, 188] on div "Gradients" at bounding box center [265, 191] width 129 height 15
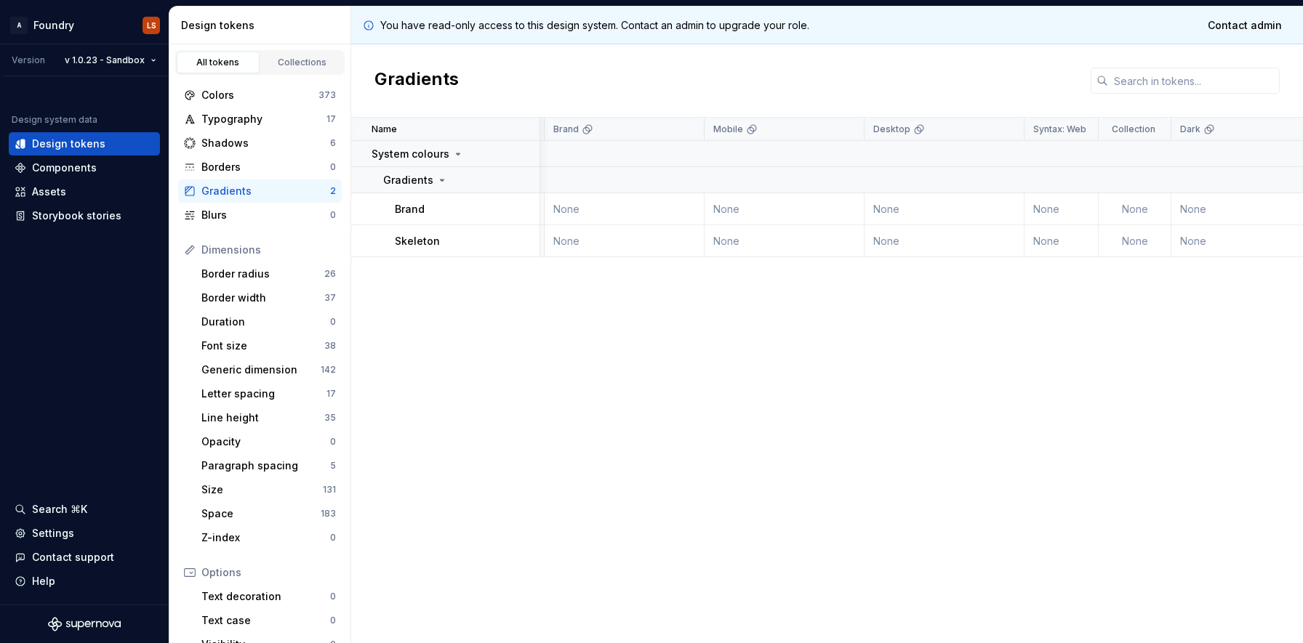
scroll to position [0, 539]
click at [426, 205] on div "Brand" at bounding box center [467, 209] width 144 height 15
click at [413, 213] on p "Brand" at bounding box center [410, 209] width 30 height 15
click at [419, 238] on p "Skeleton" at bounding box center [417, 241] width 45 height 15
click at [462, 206] on div "Brand" at bounding box center [467, 209] width 144 height 15
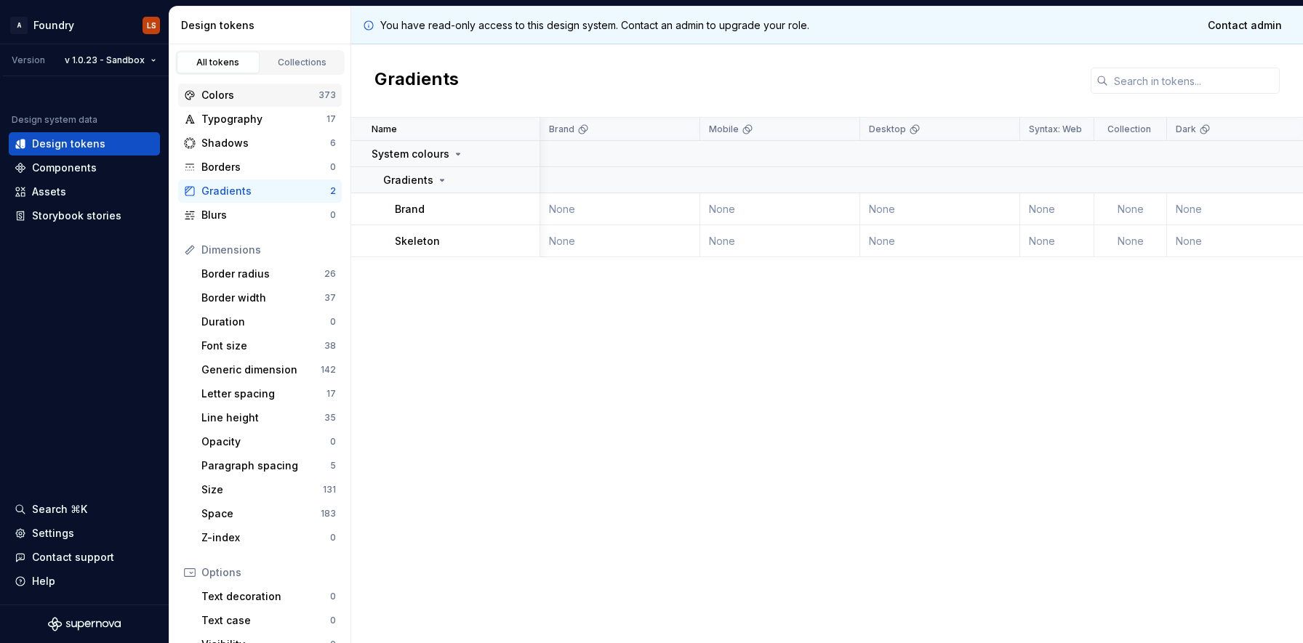
click at [212, 94] on div "Colors" at bounding box center [259, 95] width 117 height 15
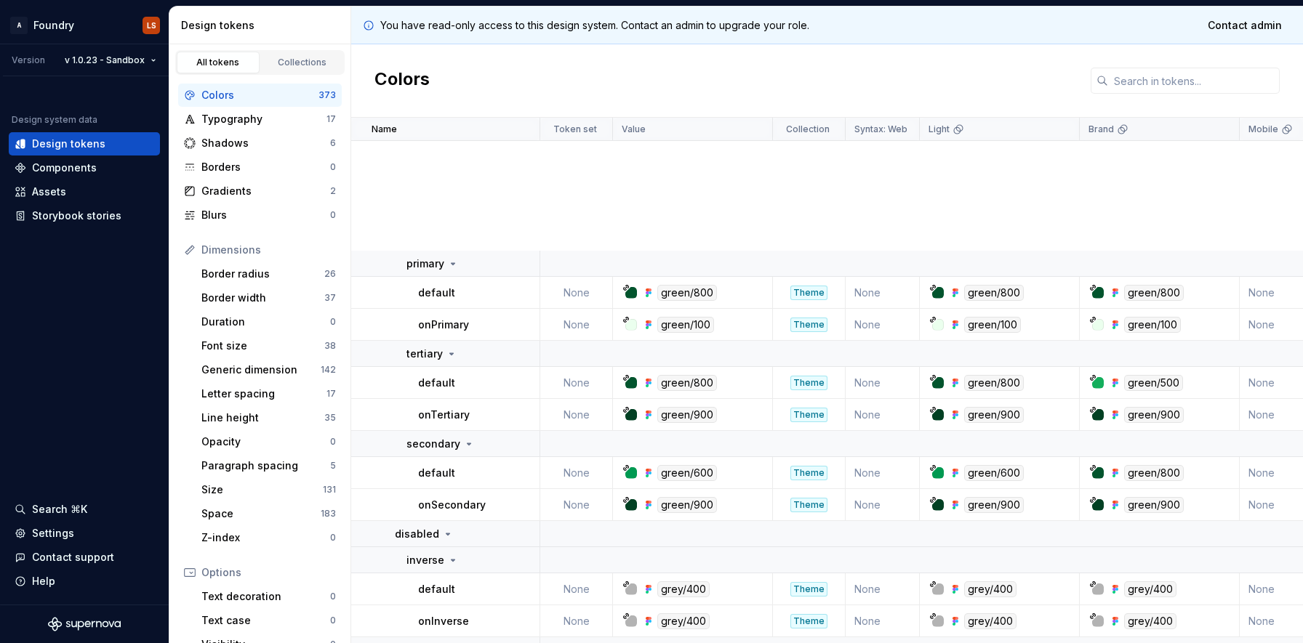
scroll to position [855, 0]
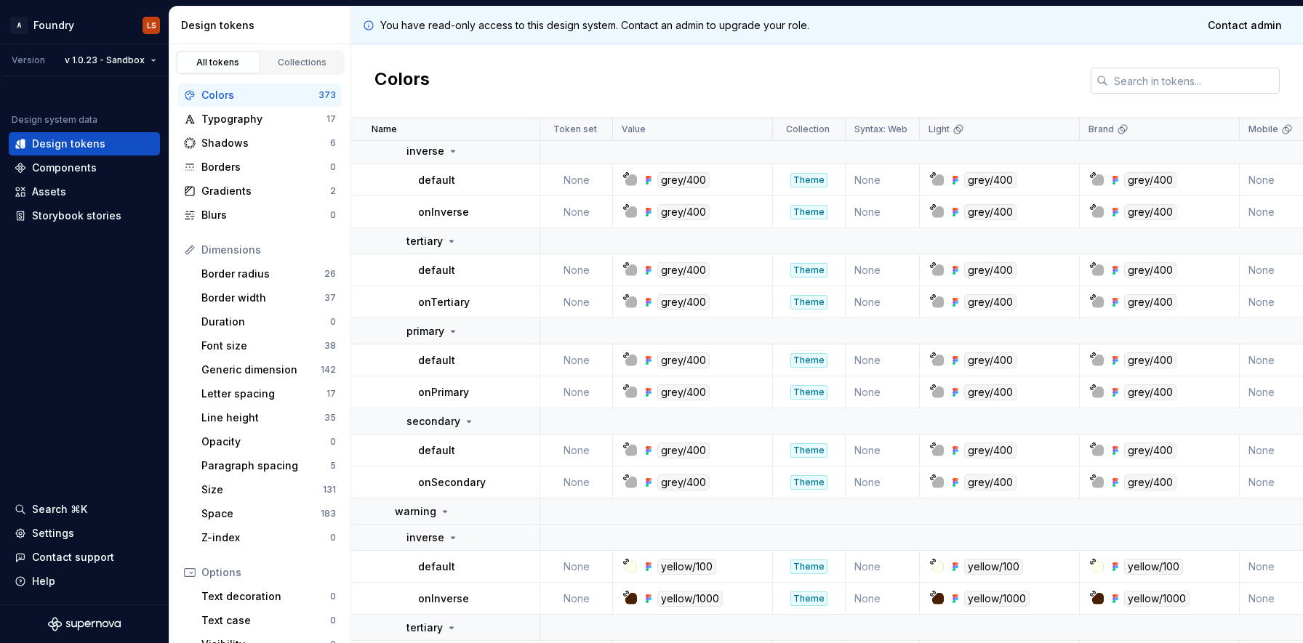
click at [1151, 77] on input "text" at bounding box center [1194, 81] width 172 height 26
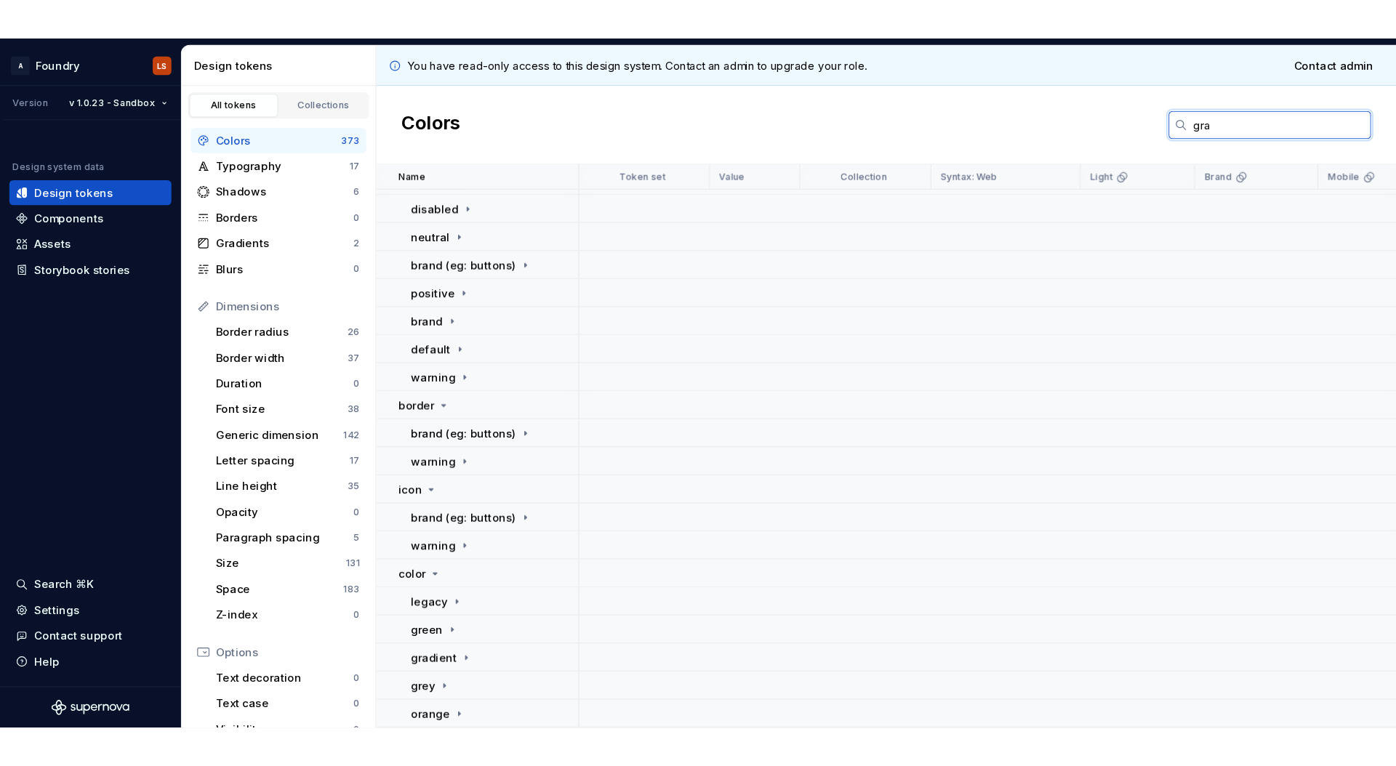
scroll to position [0, 0]
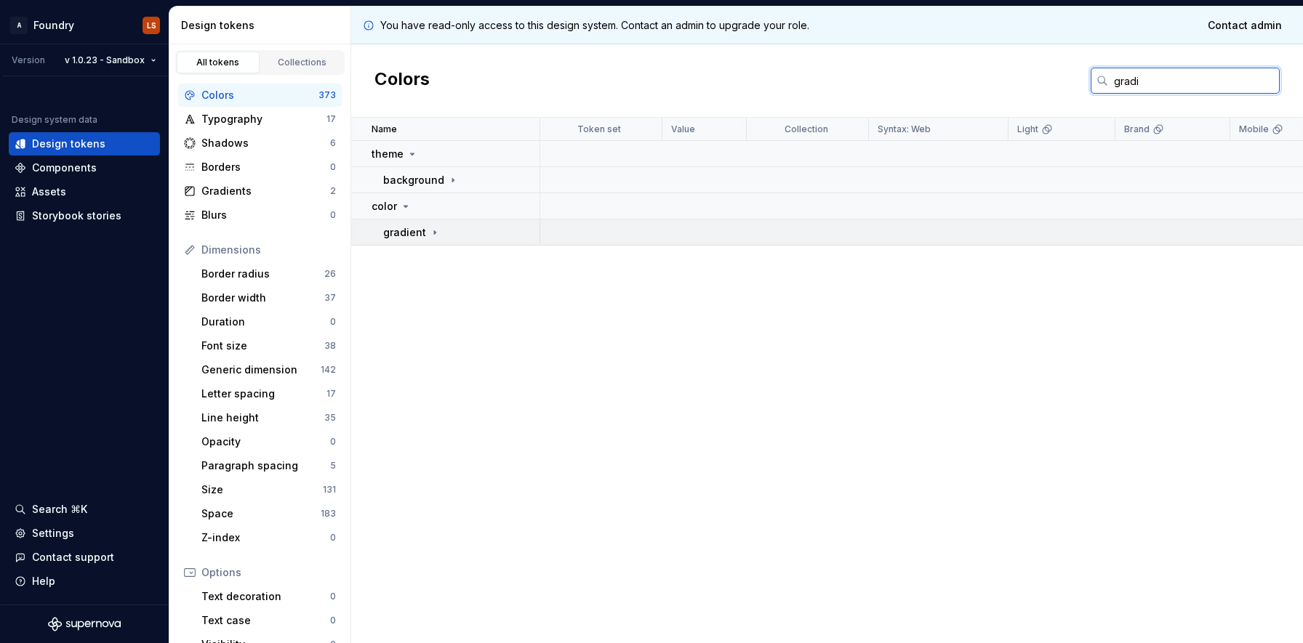
type input "gradi"
click at [459, 232] on div "gradient" at bounding box center [461, 232] width 156 height 15
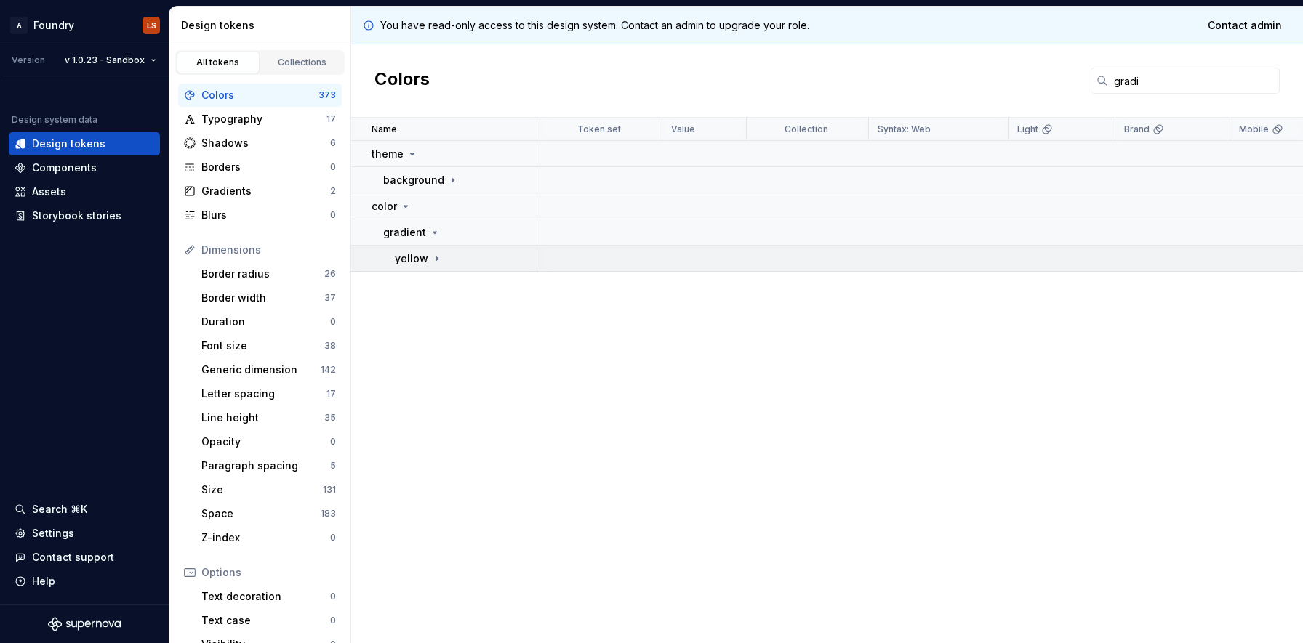
click at [433, 253] on icon at bounding box center [437, 259] width 12 height 12
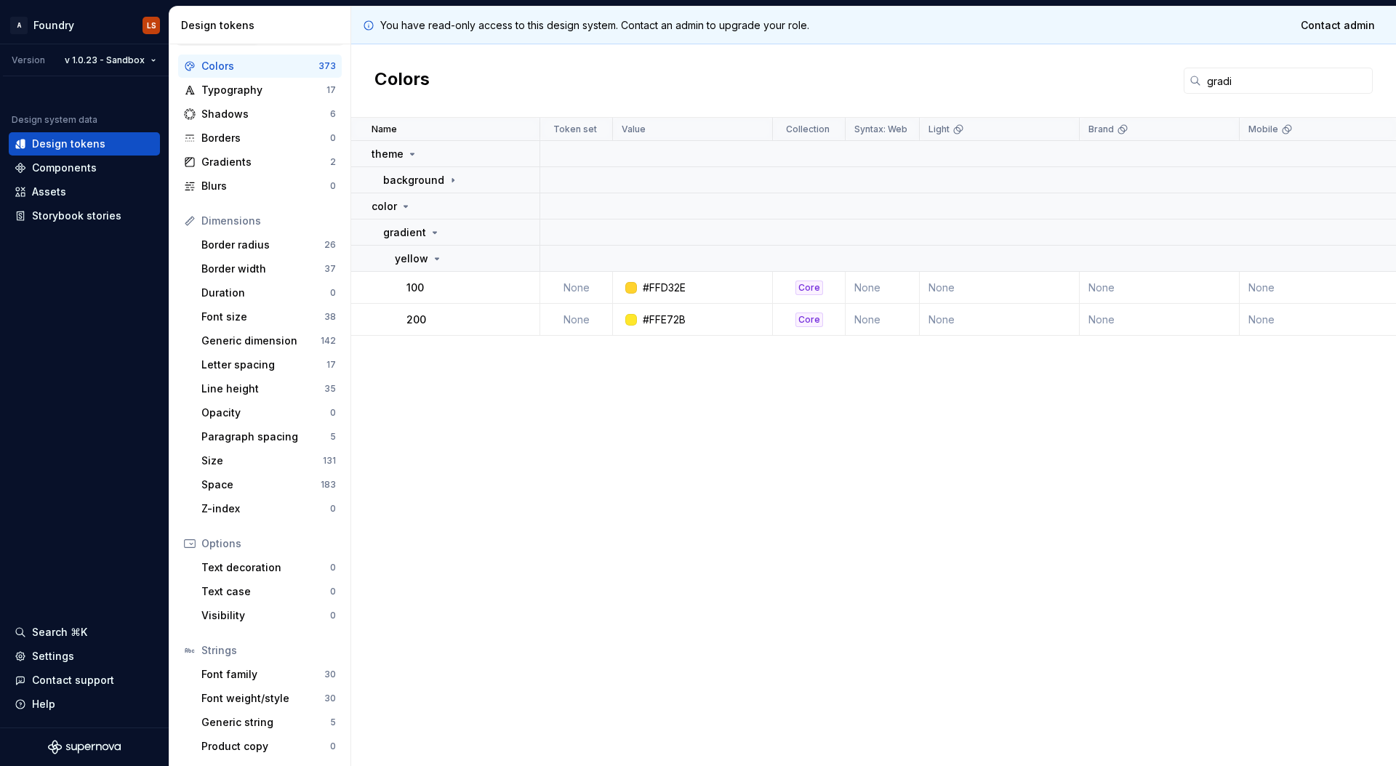
scroll to position [30, 0]
click at [221, 460] on div "Size" at bounding box center [261, 460] width 121 height 15
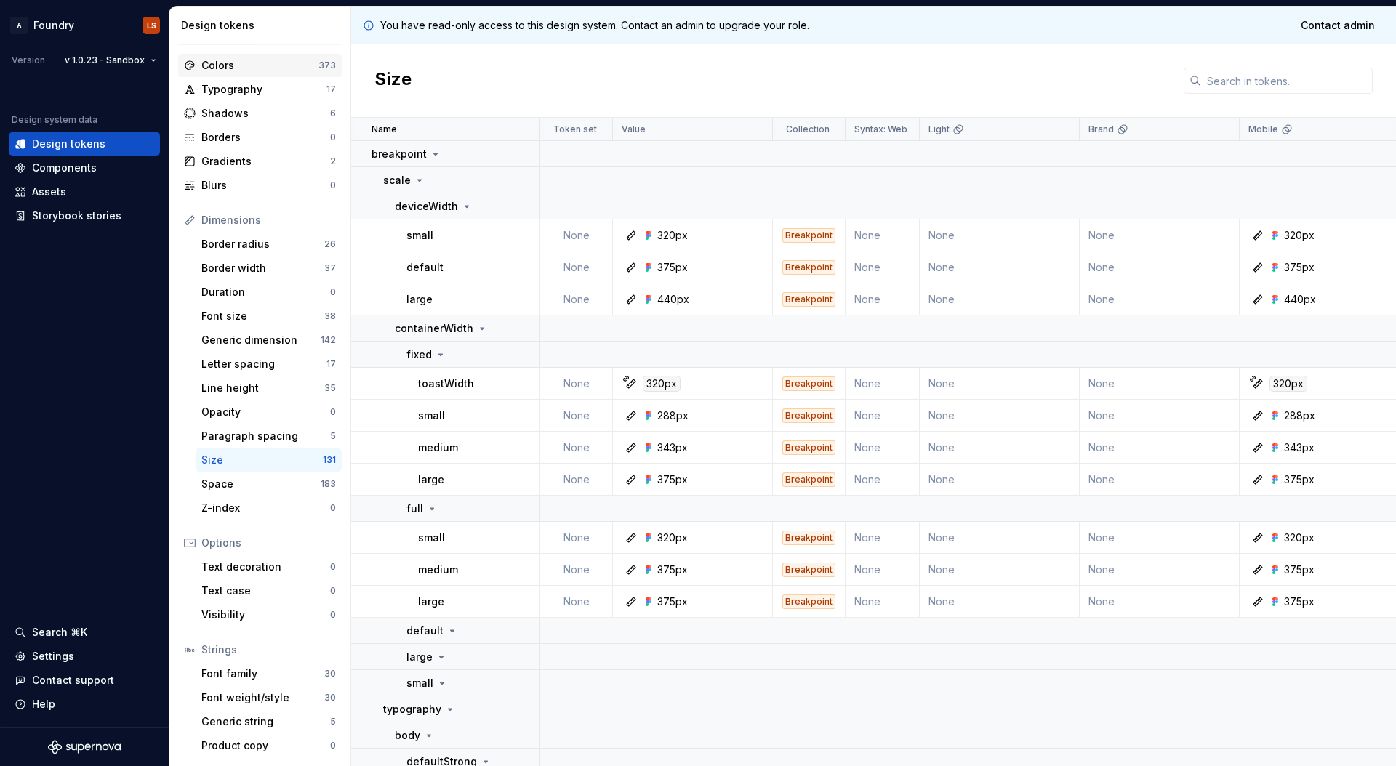
click at [225, 60] on div "Colors" at bounding box center [259, 65] width 117 height 15
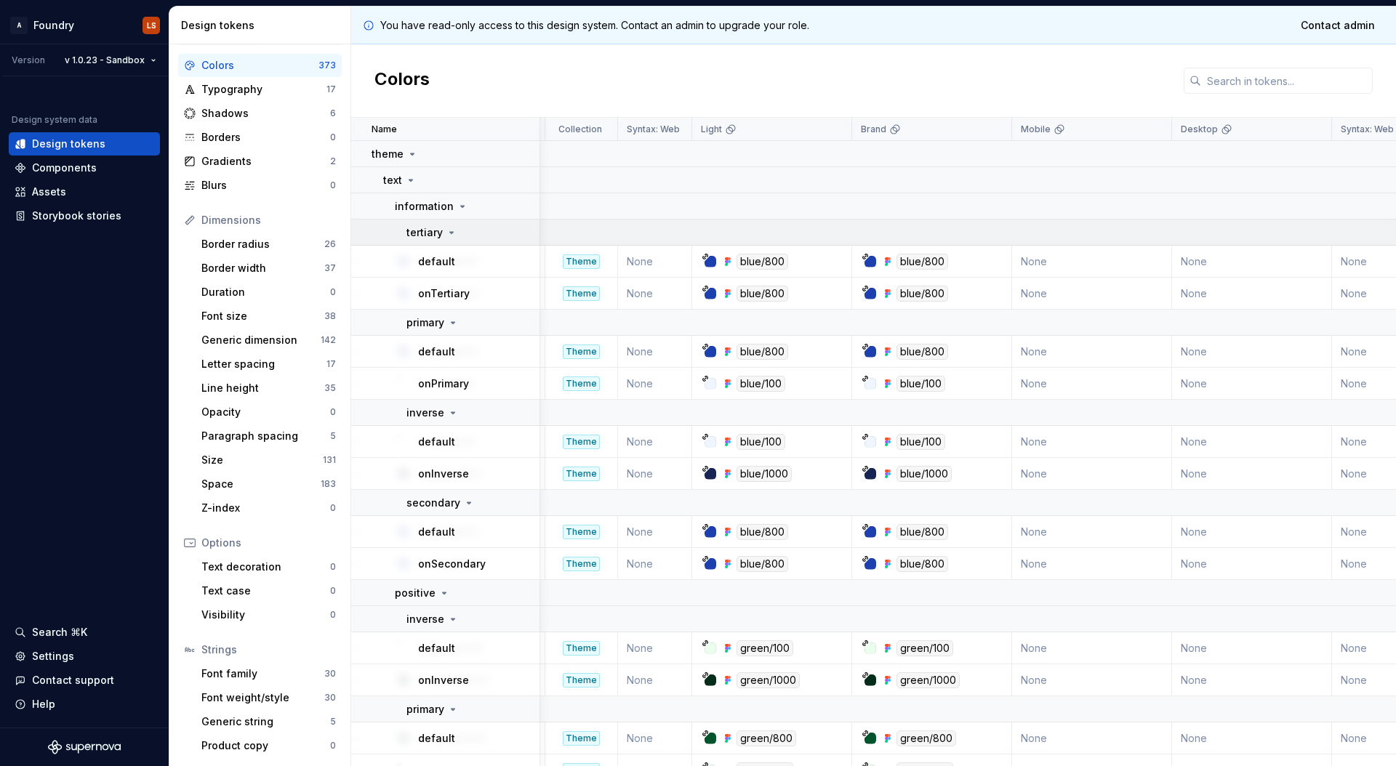
scroll to position [0, 222]
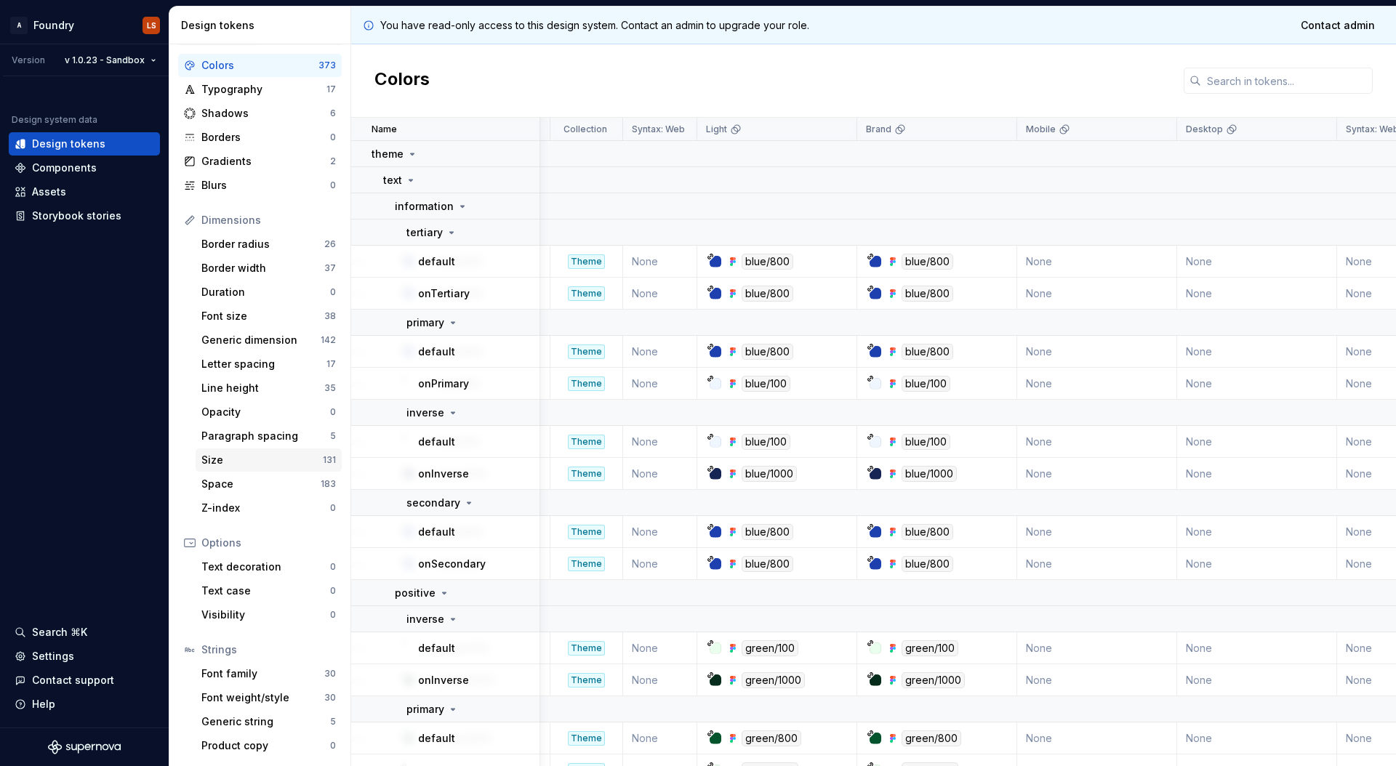
click at [226, 463] on div "Size" at bounding box center [261, 460] width 121 height 15
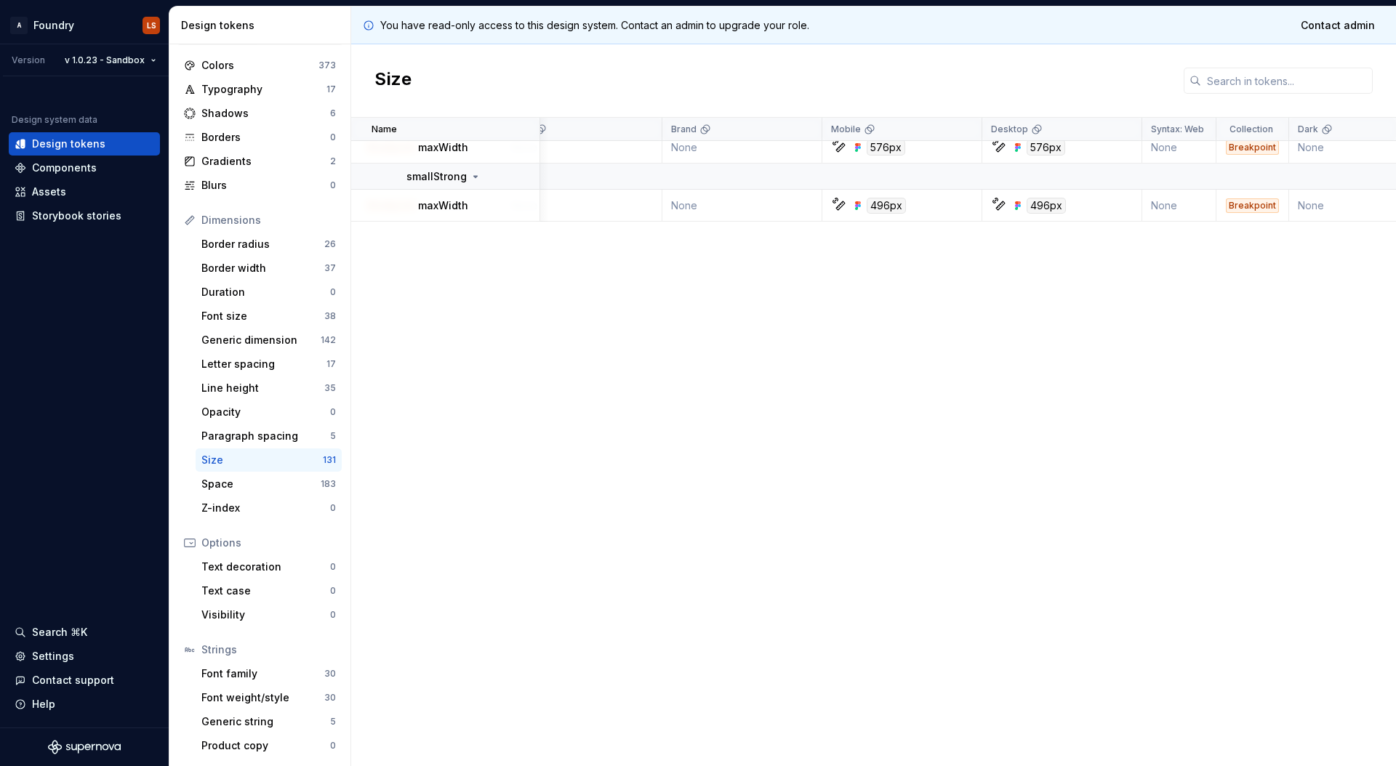
scroll to position [0, 417]
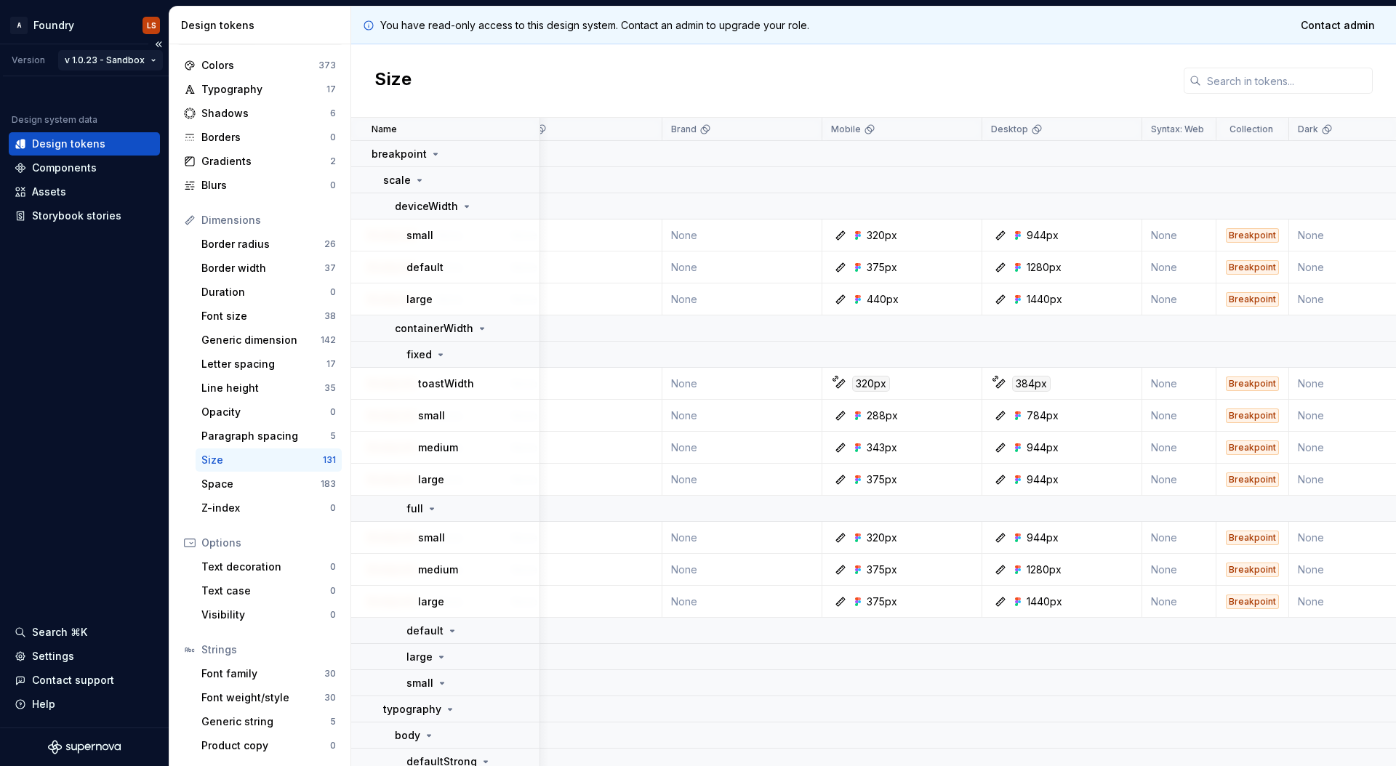
click at [108, 61] on html "A Foundry LS Version v 1.0.23 - Sandbox Design system data Design tokens Compon…" at bounding box center [698, 383] width 1396 height 766
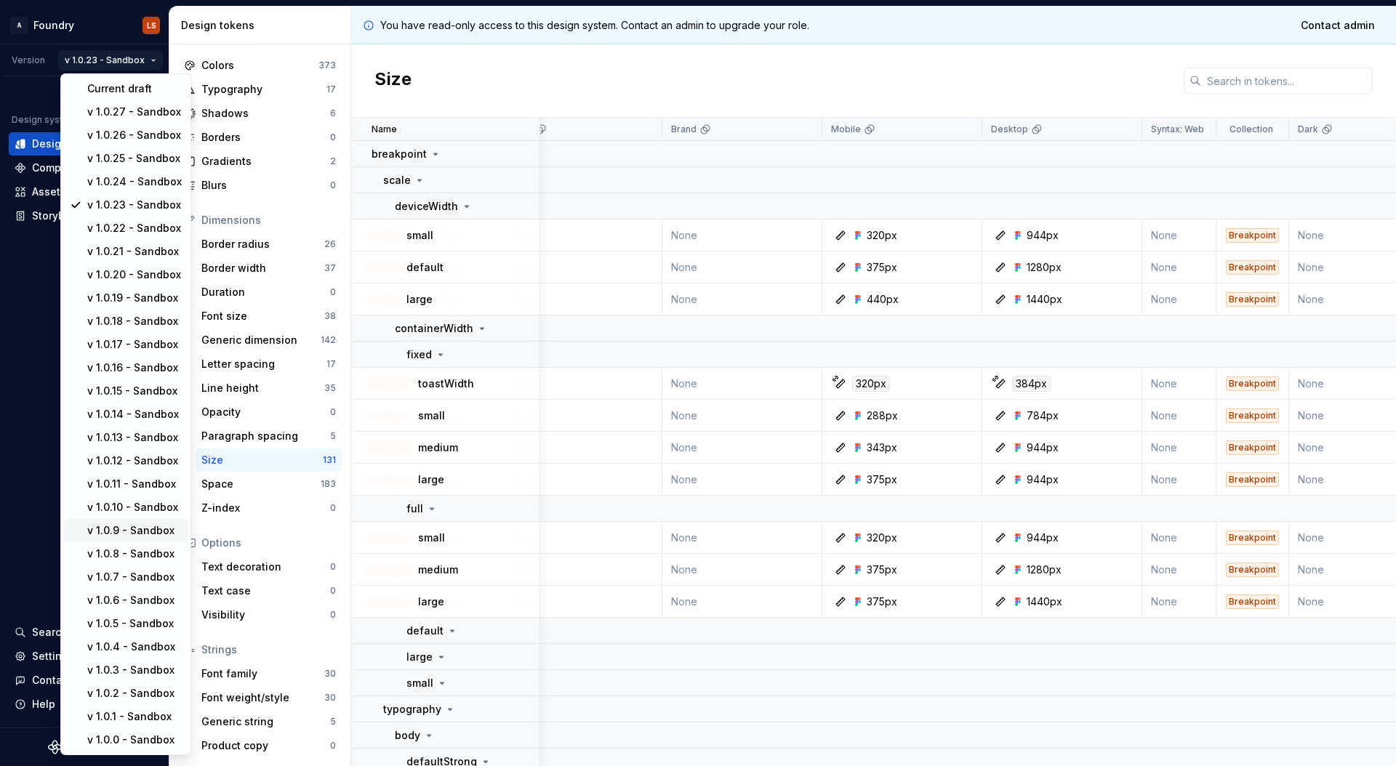
click at [126, 532] on div "v 1.0.9 - Sandbox" at bounding box center [134, 530] width 94 height 15
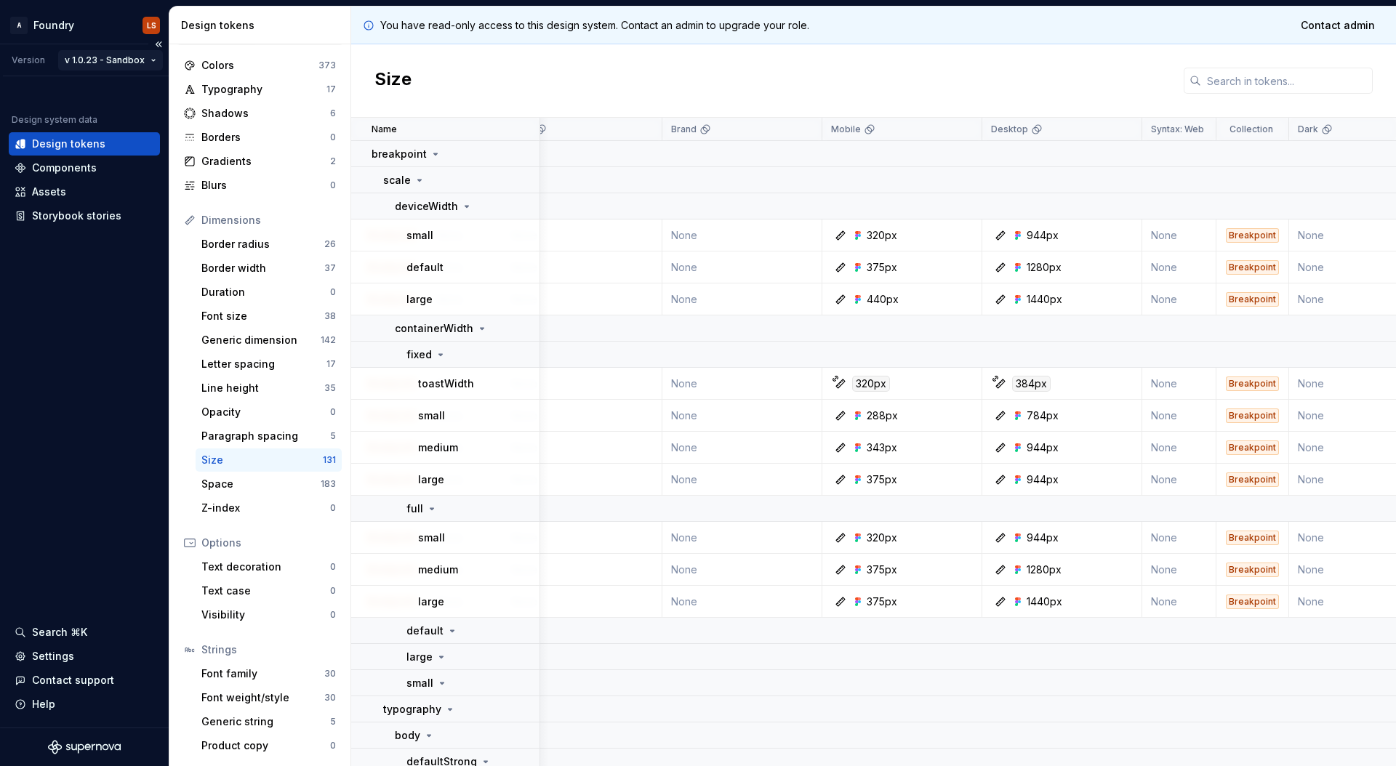
click at [96, 60] on html "A Foundry LS Version v 1.0.23 - Sandbox Design system data Design tokens Compon…" at bounding box center [698, 383] width 1396 height 766
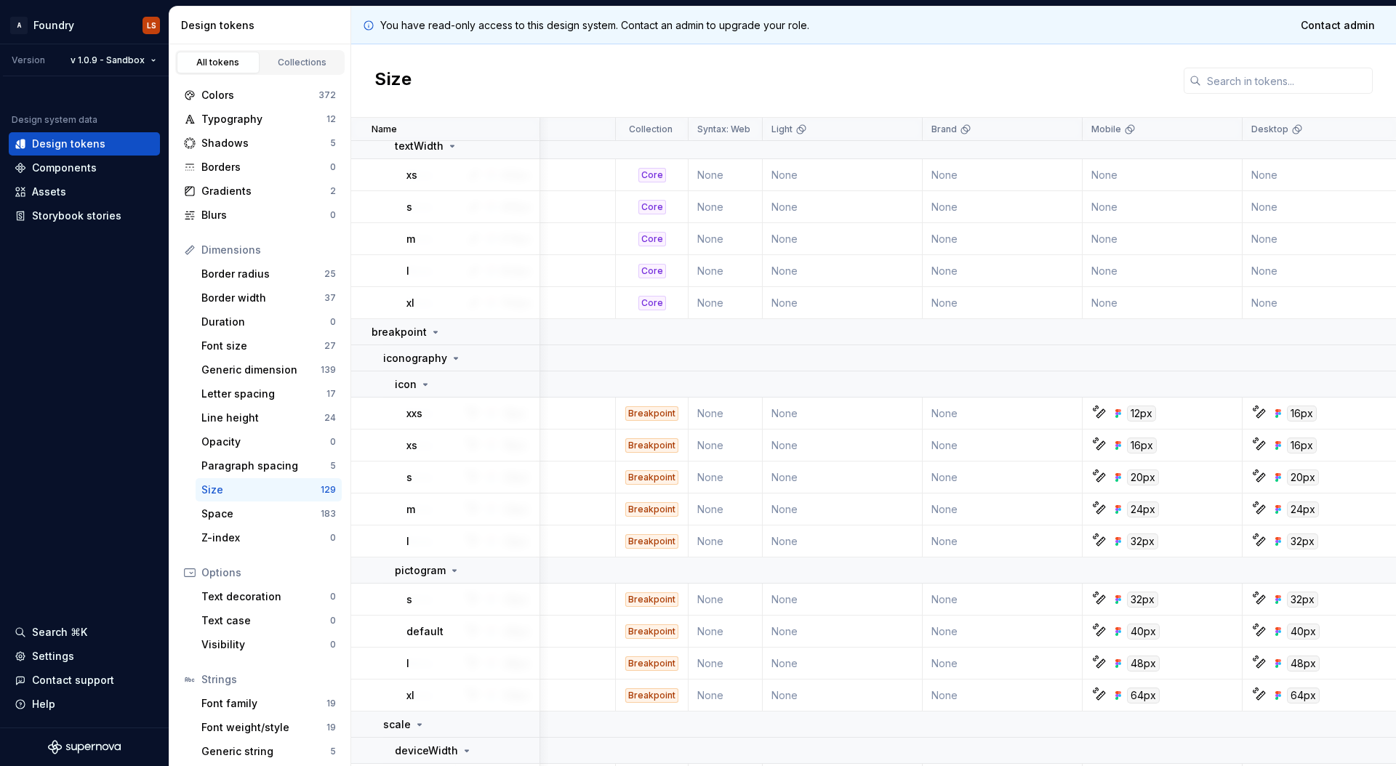
scroll to position [60, 154]
click at [84, 63] on html "A Foundry LS Version v 1.0.9 - Sandbox Design system data Design tokens Compone…" at bounding box center [698, 383] width 1396 height 766
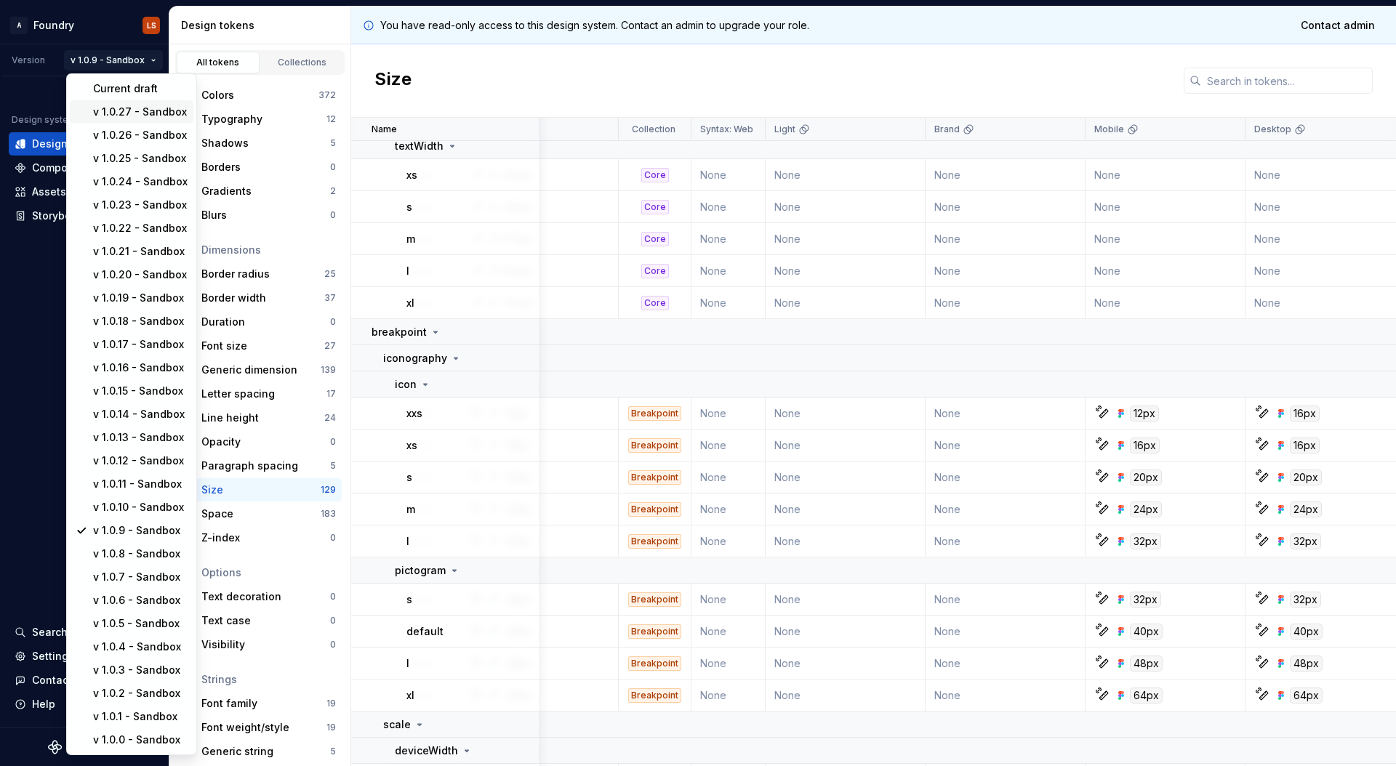
click at [123, 116] on div "v 1.0.27 - Sandbox" at bounding box center [140, 112] width 94 height 15
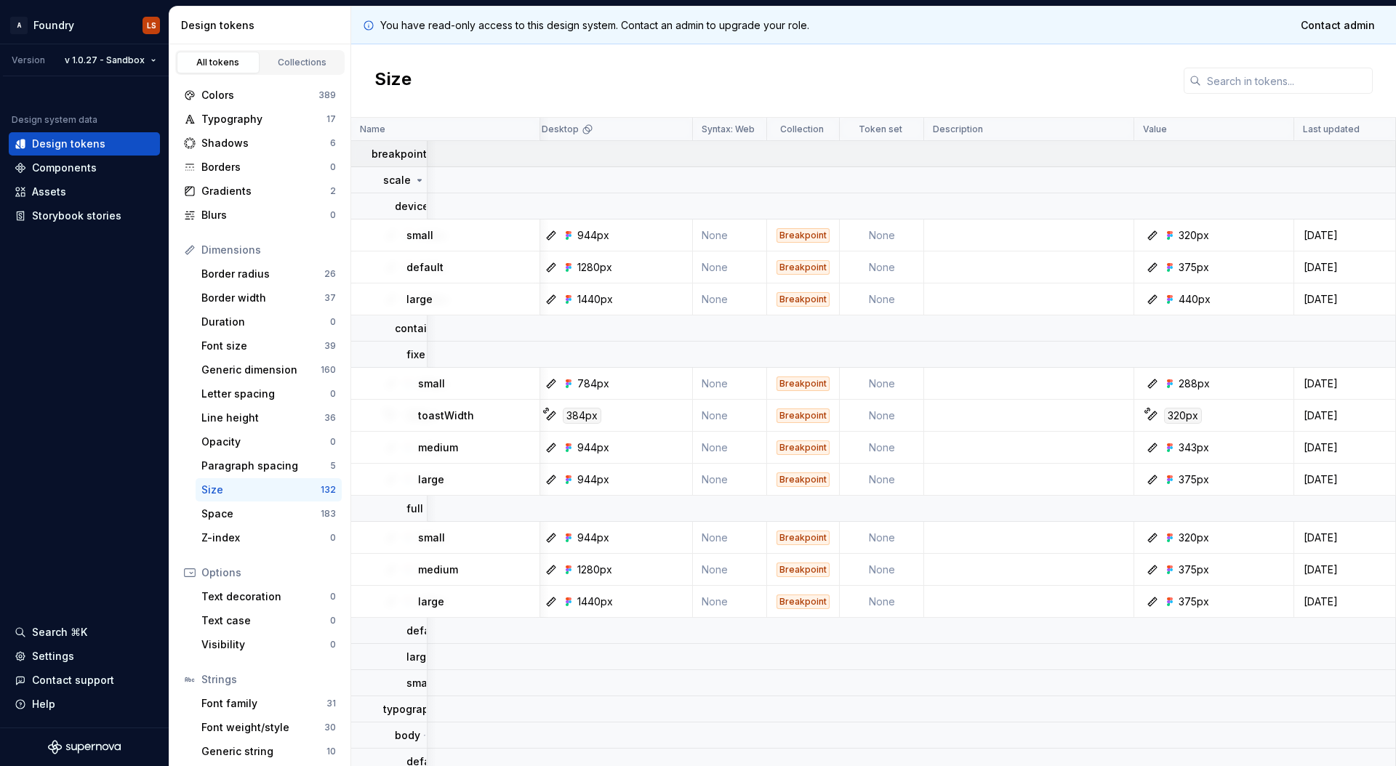
scroll to position [6, 874]
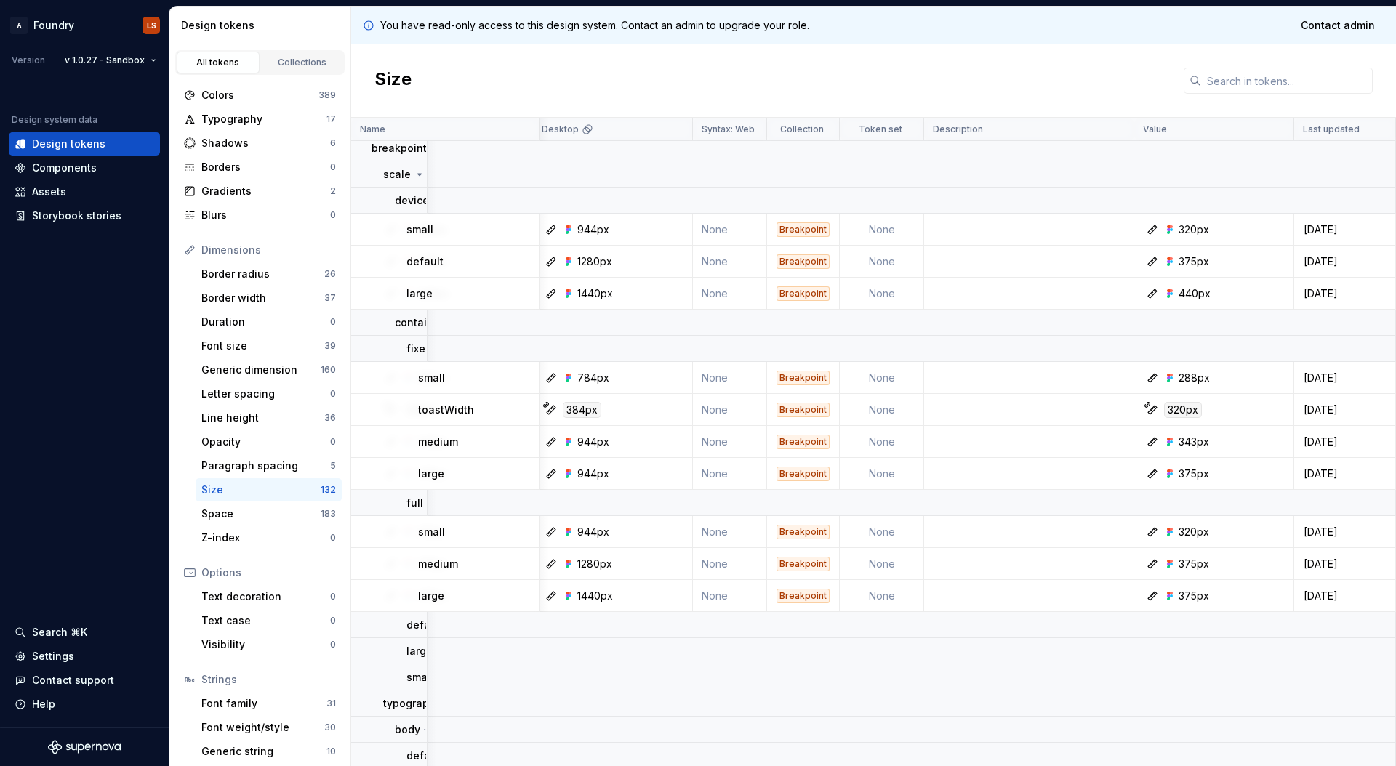
click at [893, 86] on div "Size" at bounding box center [873, 80] width 1044 height 73
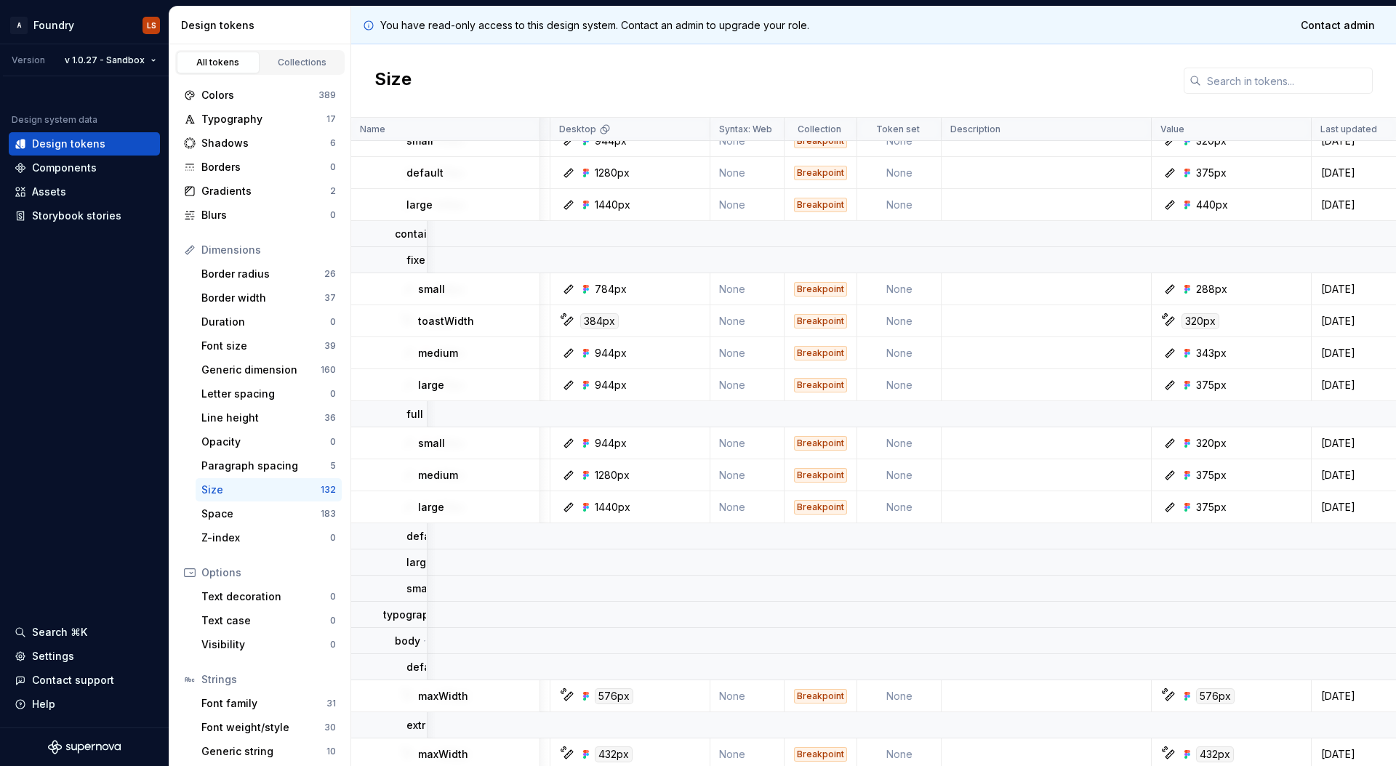
scroll to position [0, 853]
